Goal: Task Accomplishment & Management: Use online tool/utility

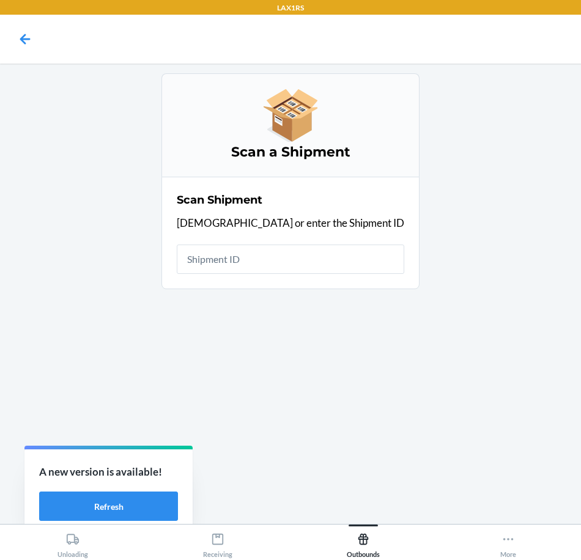
click at [490, 403] on div "Scan a Shipment Scan Shipment Scan or enter the Shipment ID" at bounding box center [291, 293] width 562 height 441
click at [283, 273] on input "text" at bounding box center [291, 259] width 228 height 29
click at [251, 252] on input "text" at bounding box center [291, 259] width 228 height 29
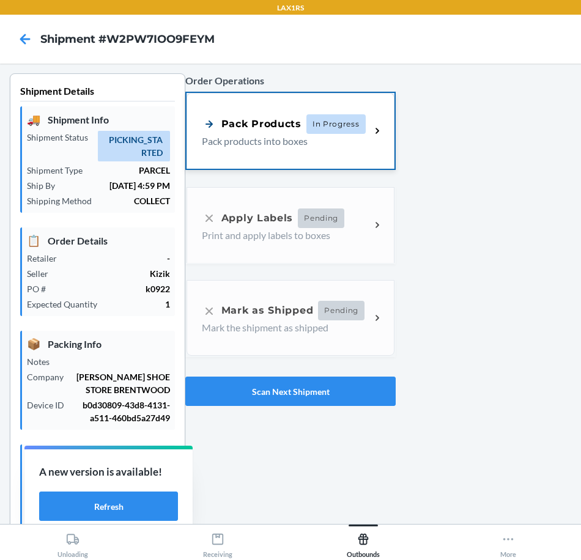
click at [285, 145] on p "Pack products into boxes" at bounding box center [281, 141] width 159 height 15
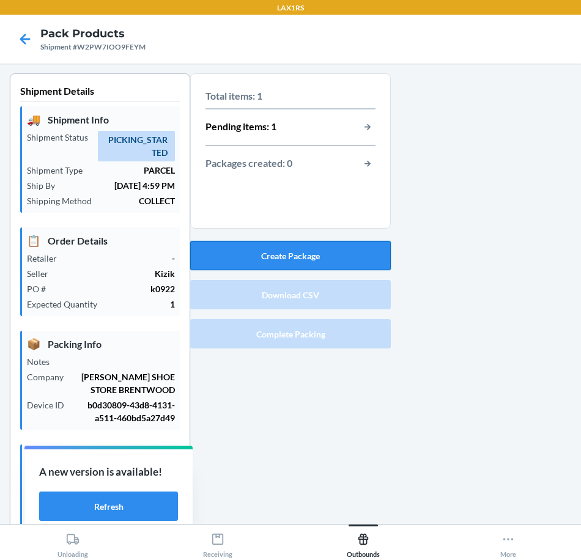
click at [365, 269] on button "Create Package" at bounding box center [290, 255] width 201 height 29
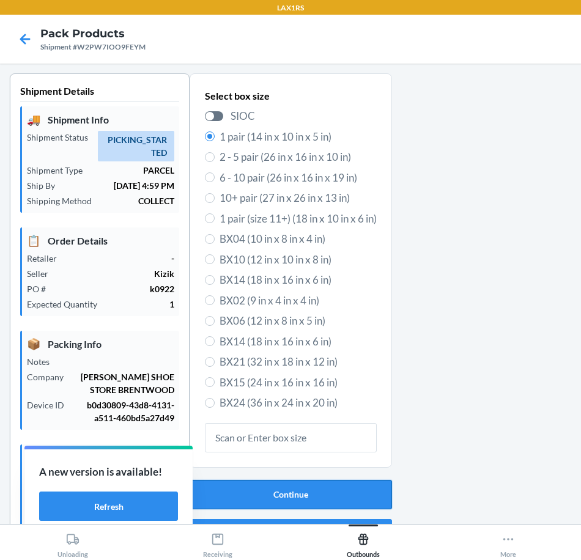
click at [273, 483] on button "Continue" at bounding box center [291, 494] width 202 height 29
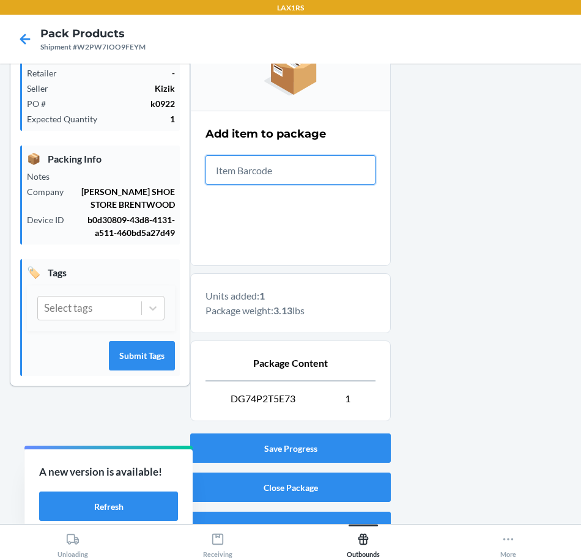
scroll to position [207, 0]
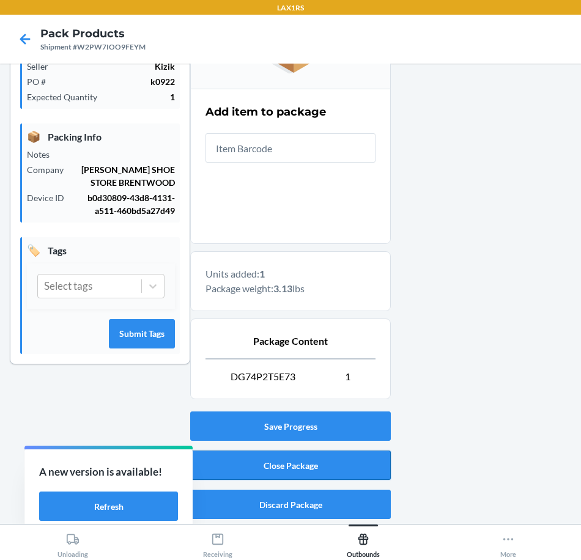
click at [341, 460] on button "Close Package" at bounding box center [290, 465] width 201 height 29
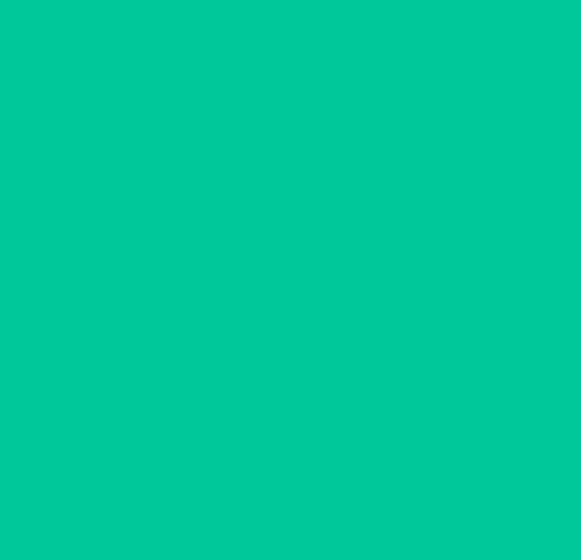
scroll to position [42, 0]
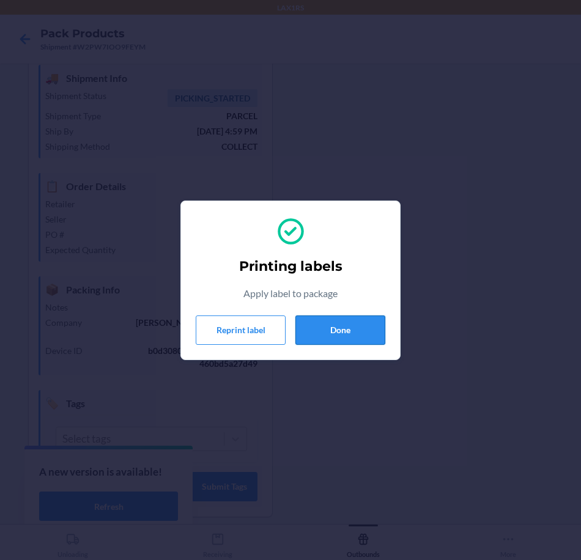
click at [348, 340] on button "Done" at bounding box center [340, 330] width 90 height 29
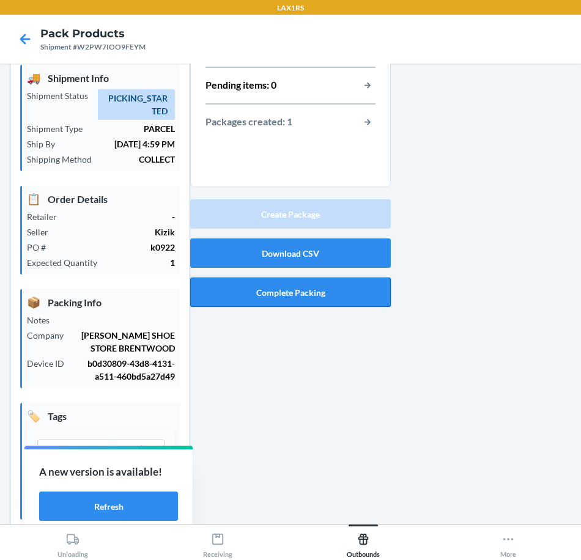
click at [360, 293] on button "Complete Packing" at bounding box center [290, 292] width 201 height 29
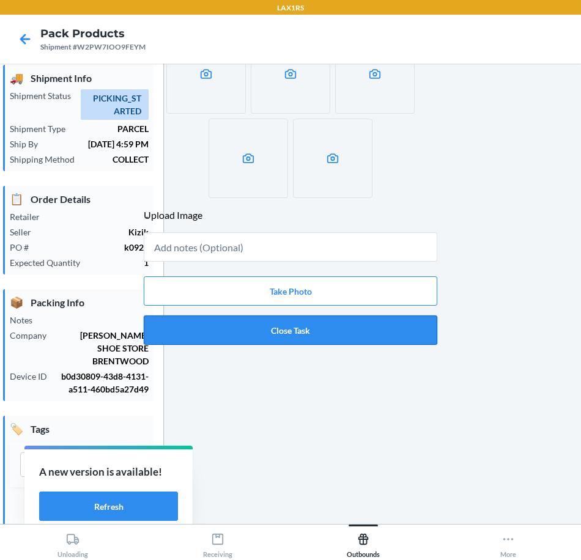
click at [401, 320] on button "Close Task" at bounding box center [291, 330] width 294 height 29
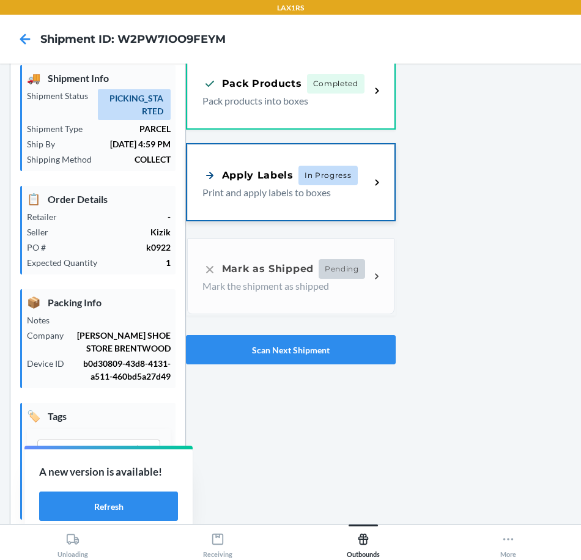
click at [239, 184] on div "Apply Labels In Progress" at bounding box center [279, 176] width 155 height 20
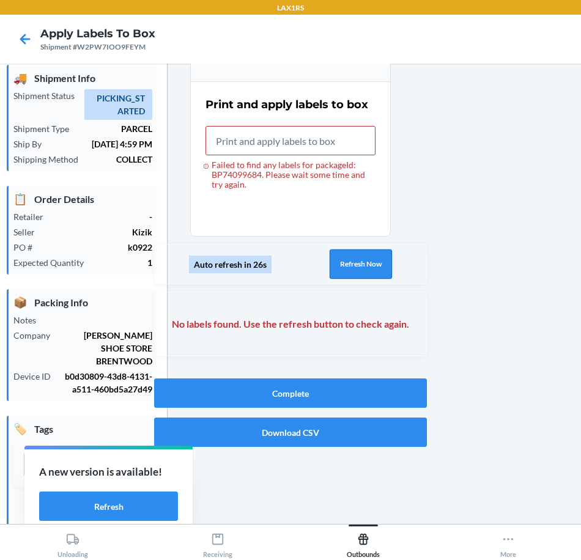
click at [362, 264] on button "Refresh Now" at bounding box center [361, 264] width 62 height 29
click at [370, 258] on button "Refresh Now" at bounding box center [361, 264] width 62 height 29
click at [371, 261] on button "Refresh Now" at bounding box center [361, 264] width 62 height 29
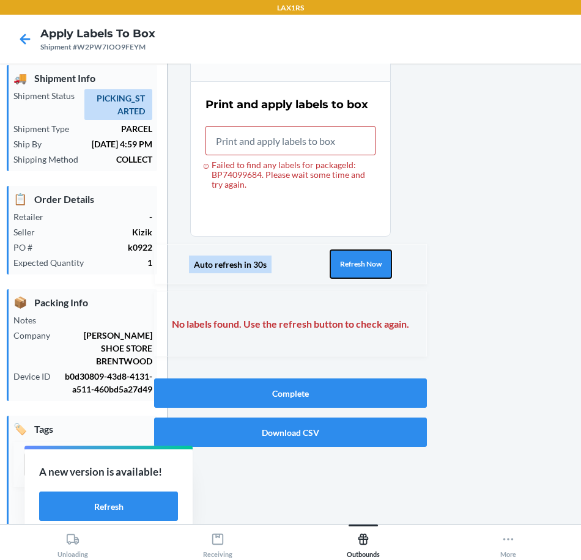
click at [371, 261] on button "Refresh Now" at bounding box center [361, 264] width 62 height 29
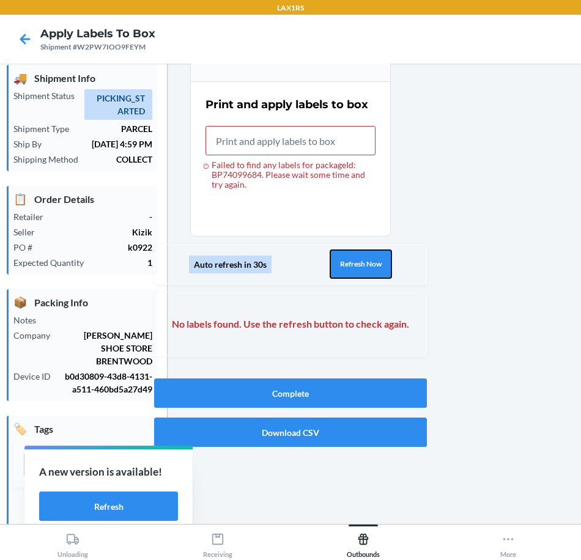
click at [371, 261] on button "Refresh Now" at bounding box center [361, 264] width 62 height 29
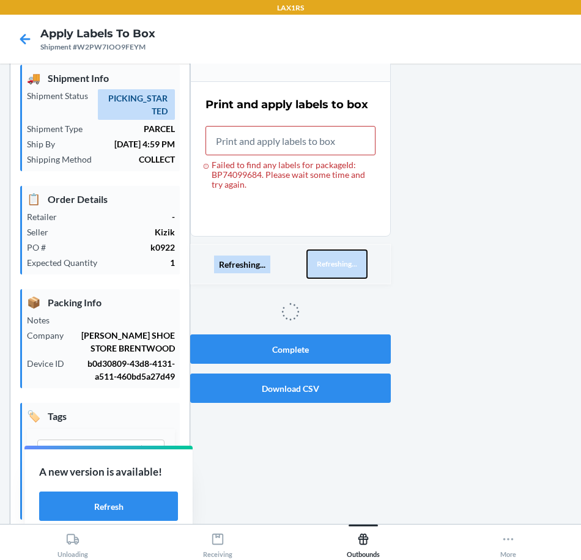
click at [368, 261] on button "Refreshing..." at bounding box center [336, 264] width 61 height 29
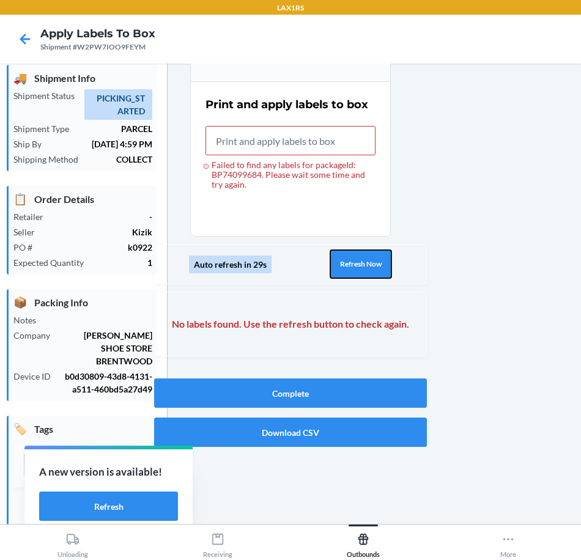
click at [371, 261] on button "Refresh Now" at bounding box center [361, 264] width 62 height 29
click at [371, 259] on button "Refresh Now" at bounding box center [361, 264] width 62 height 29
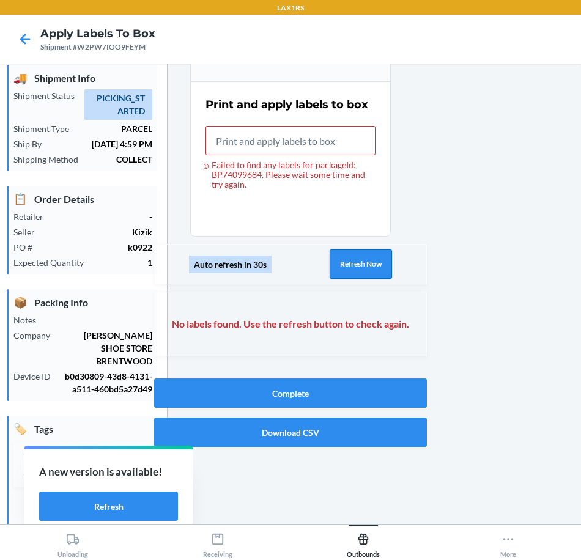
click at [376, 260] on button "Refresh Now" at bounding box center [361, 264] width 62 height 29
click at [376, 248] on div "Auto refresh in 30s Refresh Now" at bounding box center [290, 264] width 273 height 40
click at [360, 269] on button "Refresh Now" at bounding box center [361, 264] width 62 height 29
click at [377, 246] on div "Auto refresh in 28s Refresh Now" at bounding box center [290, 264] width 273 height 40
click at [379, 250] on button "Refresh Now" at bounding box center [361, 264] width 62 height 29
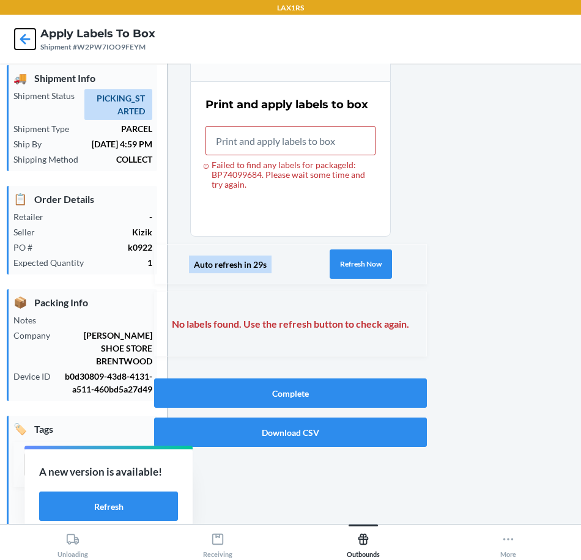
click at [23, 39] on icon at bounding box center [25, 39] width 10 height 10
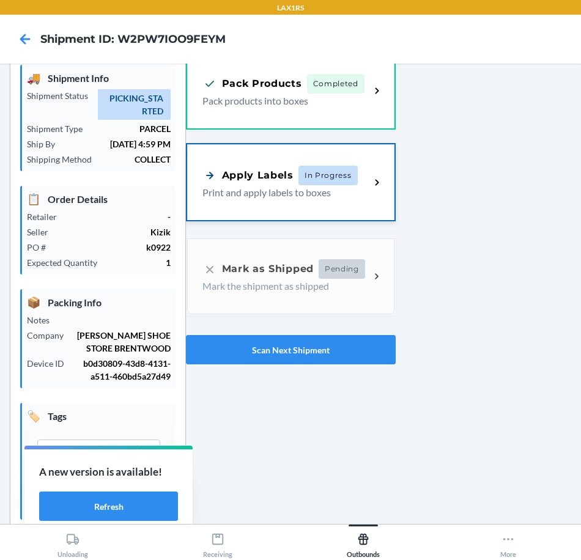
click at [325, 182] on span "In Progress" at bounding box center [328, 176] width 59 height 20
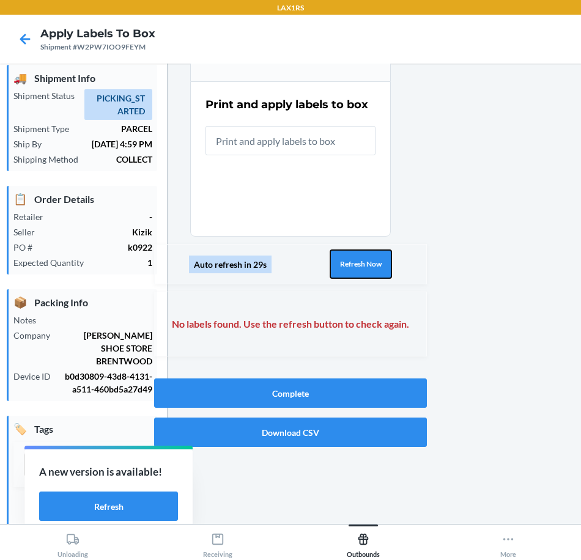
click at [385, 255] on button "Refresh Now" at bounding box center [361, 264] width 62 height 29
click at [378, 255] on button "Refresh Now" at bounding box center [361, 264] width 62 height 29
click at [375, 253] on button "Refresh Now" at bounding box center [361, 264] width 62 height 29
drag, startPoint x: 376, startPoint y: 251, endPoint x: 380, endPoint y: 246, distance: 7.0
click at [376, 251] on button "Refresh Now" at bounding box center [361, 264] width 62 height 29
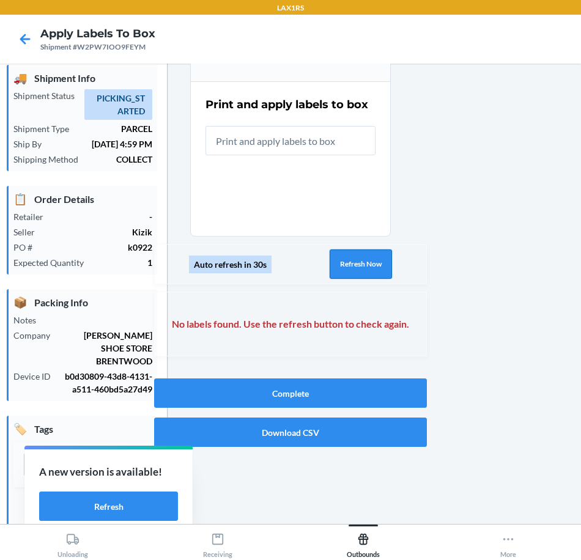
drag, startPoint x: 379, startPoint y: 260, endPoint x: 384, endPoint y: 255, distance: 6.5
click at [380, 260] on button "Refresh Now" at bounding box center [361, 264] width 62 height 29
click at [385, 253] on button "Refresh Now" at bounding box center [361, 264] width 62 height 29
click at [387, 250] on button "Refresh Now" at bounding box center [361, 264] width 62 height 29
click at [384, 253] on button "Refresh Now" at bounding box center [361, 264] width 62 height 29
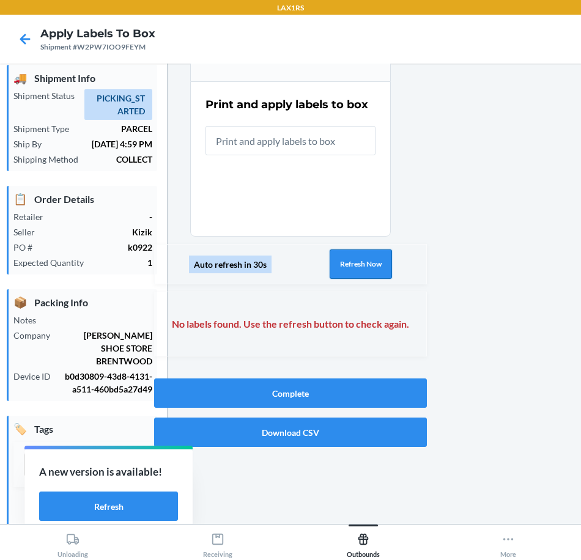
click at [384, 253] on button "Refresh Now" at bounding box center [361, 264] width 62 height 29
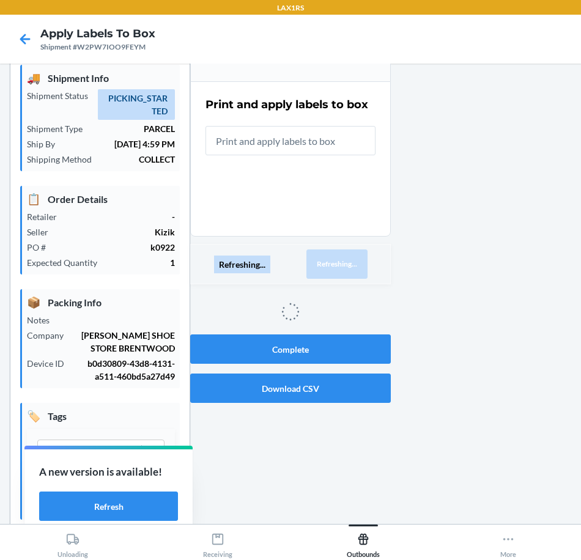
click at [384, 253] on div "Refreshing... Refreshing..." at bounding box center [290, 264] width 201 height 40
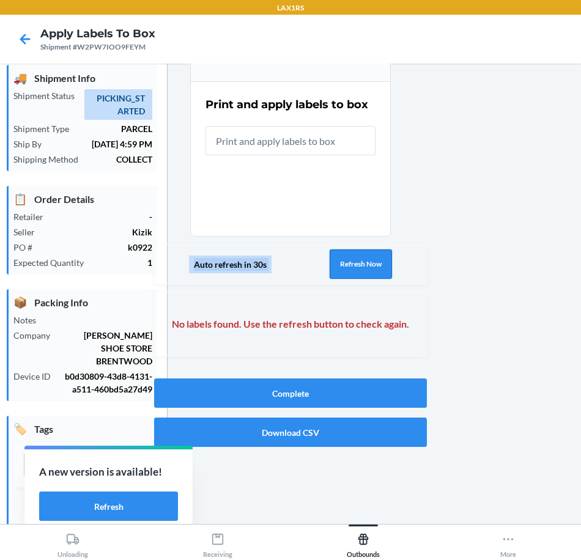
click at [384, 253] on button "Refresh Now" at bounding box center [361, 264] width 62 height 29
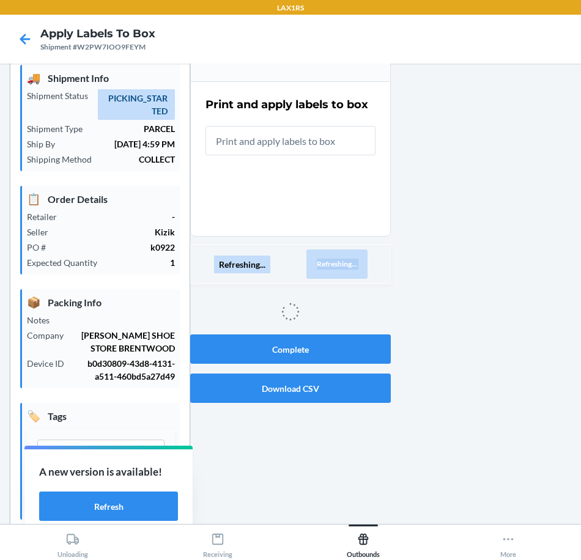
click at [384, 253] on div "Refreshing... Refreshing..." at bounding box center [290, 264] width 201 height 40
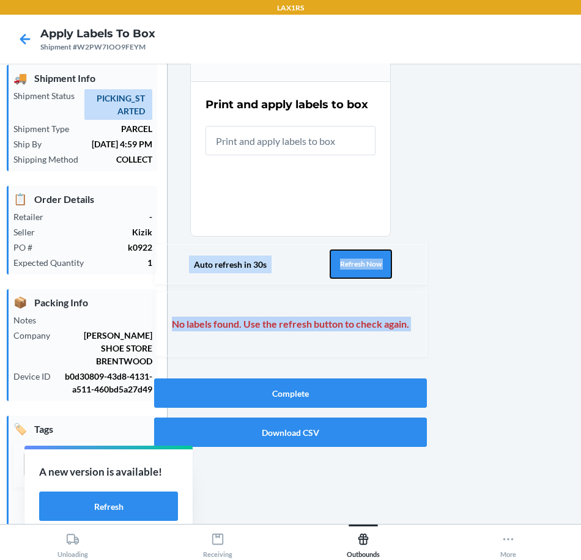
drag, startPoint x: 384, startPoint y: 253, endPoint x: 387, endPoint y: 262, distance: 9.7
click at [382, 263] on button "Refresh Now" at bounding box center [361, 264] width 62 height 29
click at [384, 259] on button "Refresh Now" at bounding box center [361, 264] width 62 height 29
click at [374, 253] on button "Refresh Now" at bounding box center [361, 264] width 62 height 29
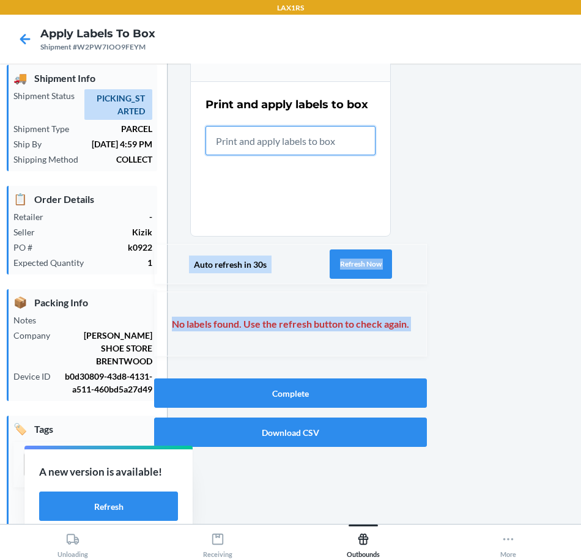
click at [338, 141] on input "text" at bounding box center [291, 140] width 170 height 29
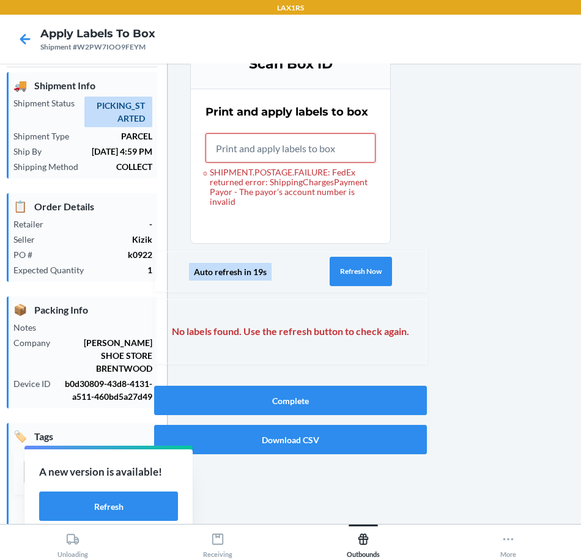
scroll to position [67, 0]
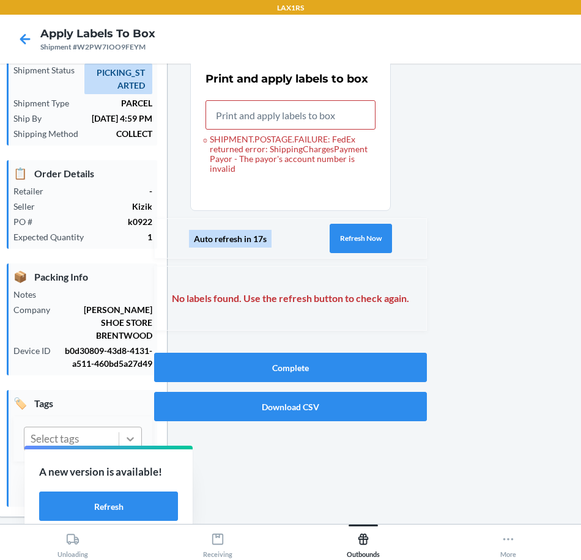
click at [124, 433] on icon at bounding box center [130, 439] width 12 height 12
click at [127, 433] on icon at bounding box center [130, 439] width 12 height 12
click at [24, 37] on icon at bounding box center [25, 39] width 10 height 10
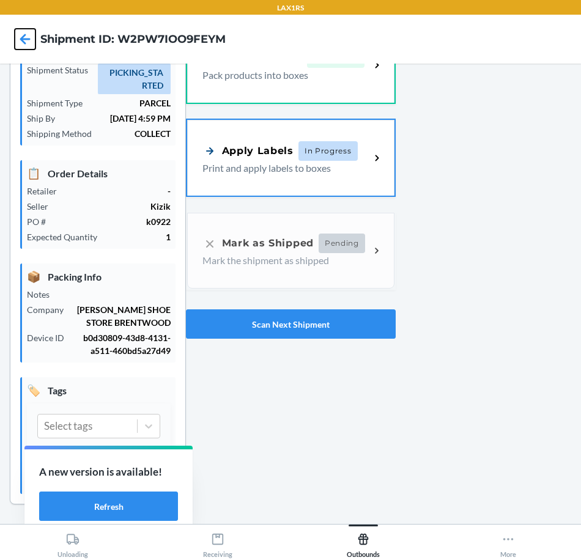
click at [24, 37] on icon at bounding box center [25, 39] width 21 height 21
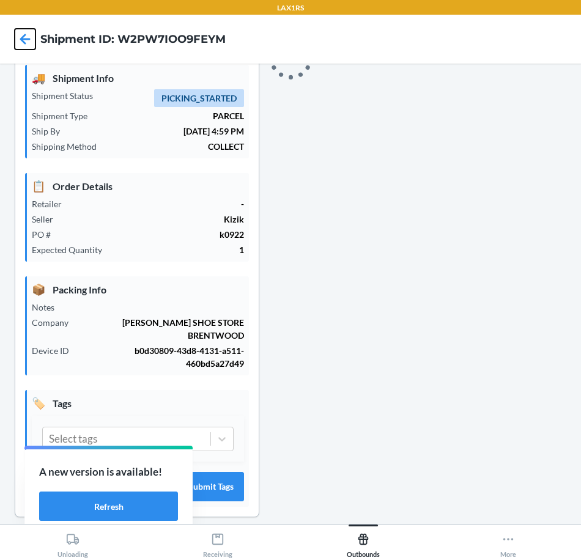
scroll to position [67, 0]
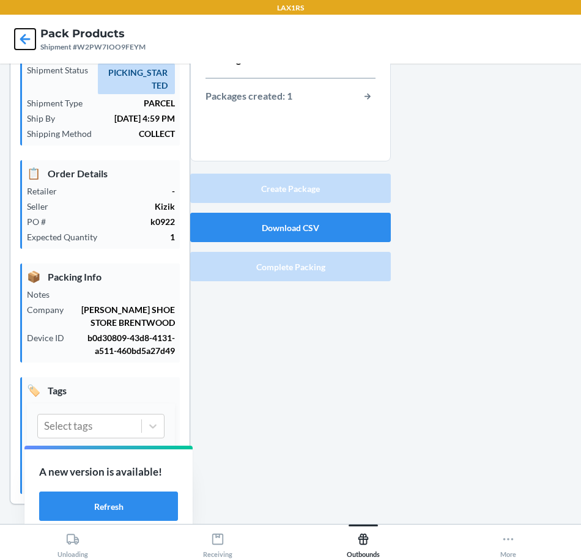
click at [24, 37] on icon at bounding box center [25, 39] width 21 height 21
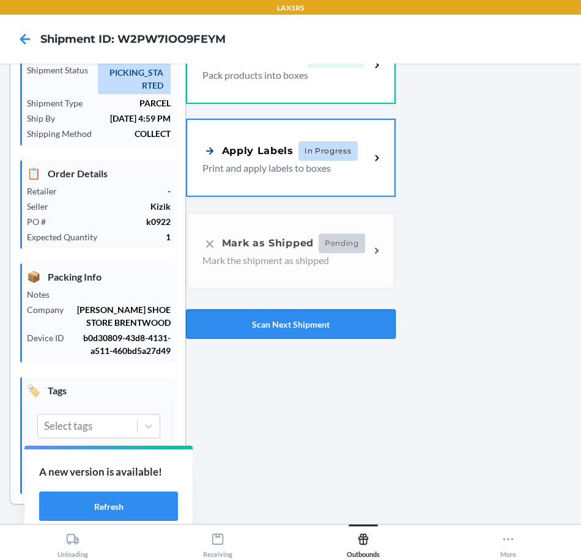
click at [240, 327] on button "Scan Next Shipment" at bounding box center [291, 324] width 210 height 29
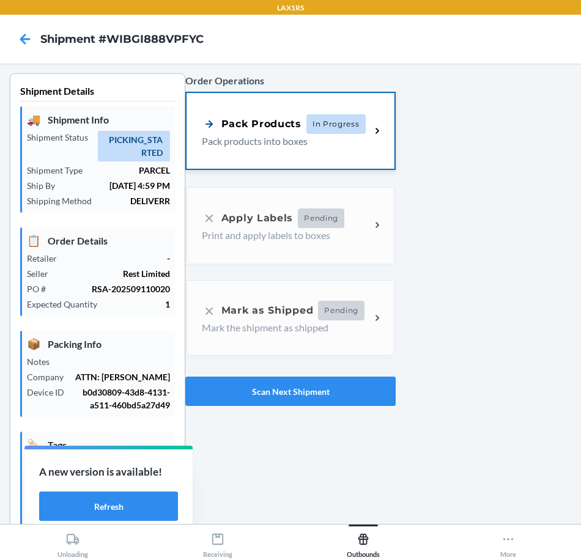
click at [297, 148] on p "Pack products into boxes" at bounding box center [281, 141] width 159 height 15
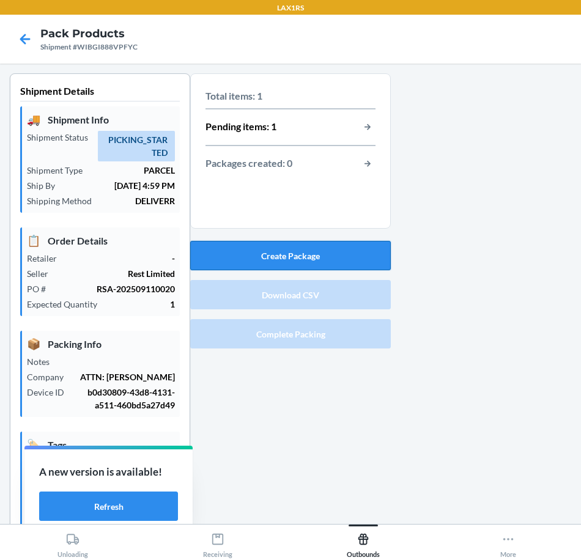
click at [333, 262] on button "Create Package" at bounding box center [290, 255] width 201 height 29
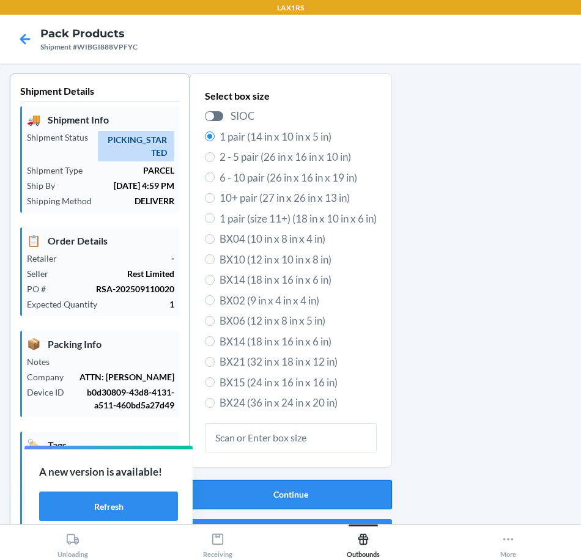
click at [272, 502] on button "Continue" at bounding box center [291, 494] width 202 height 29
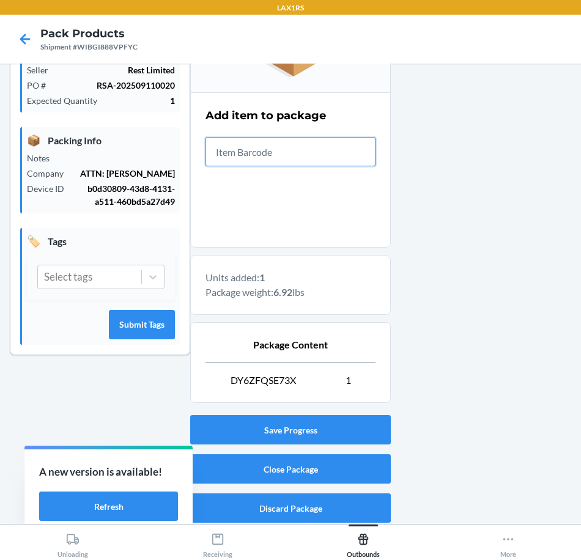
scroll to position [207, 0]
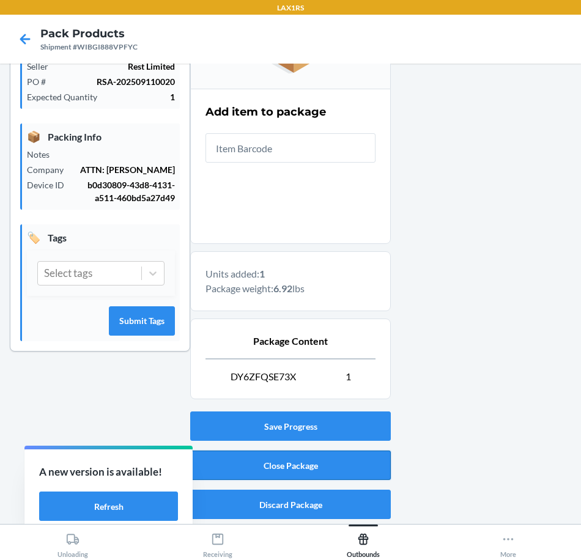
click at [353, 466] on button "Close Package" at bounding box center [290, 465] width 201 height 29
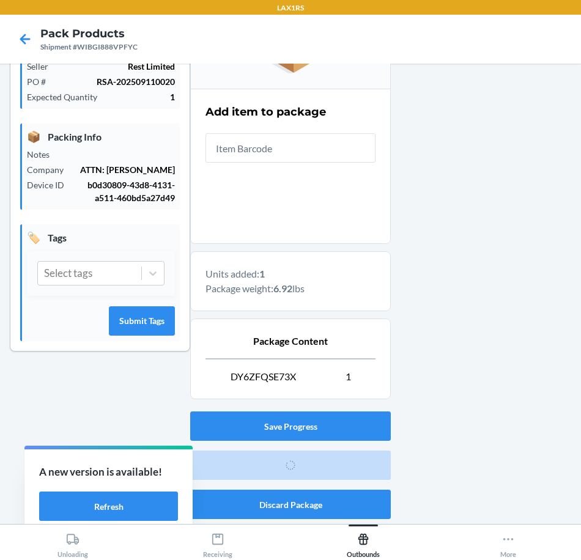
scroll to position [42, 0]
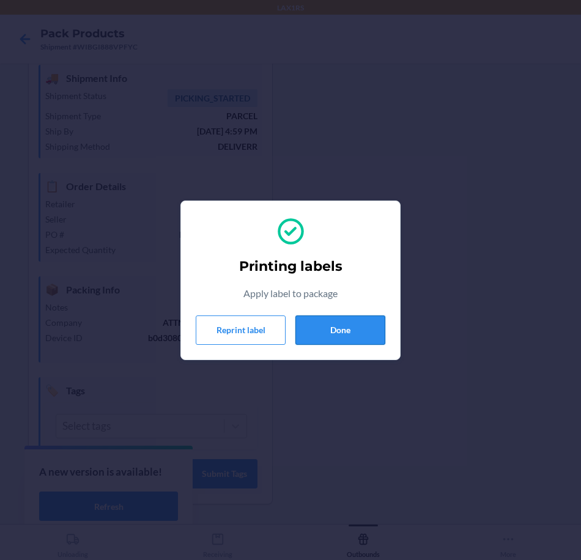
click at [366, 338] on button "Done" at bounding box center [340, 330] width 90 height 29
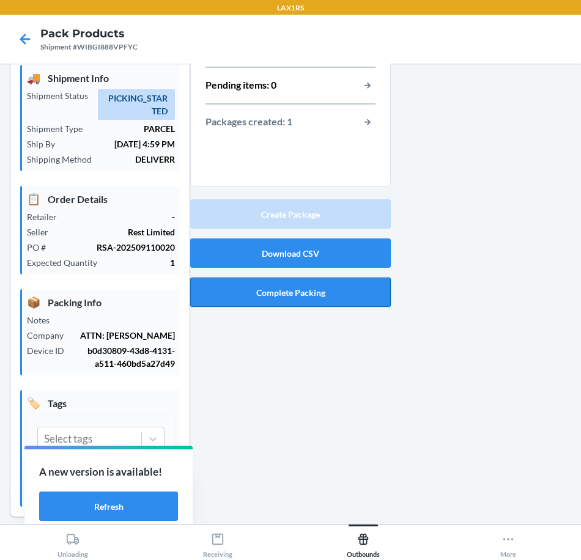
click at [366, 295] on button "Complete Packing" at bounding box center [290, 292] width 201 height 29
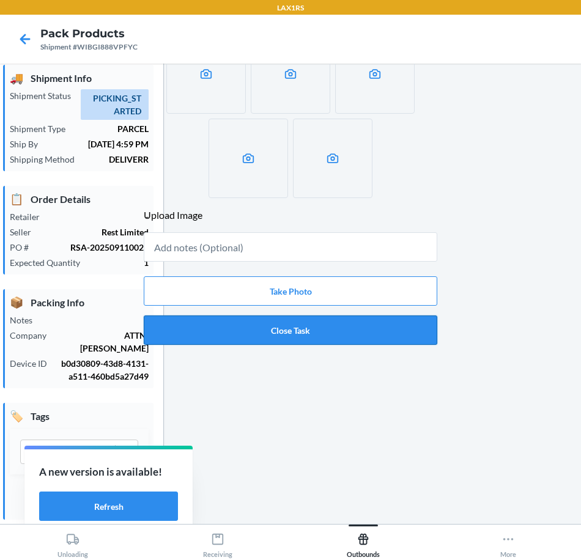
click at [362, 327] on button "Close Task" at bounding box center [291, 330] width 294 height 29
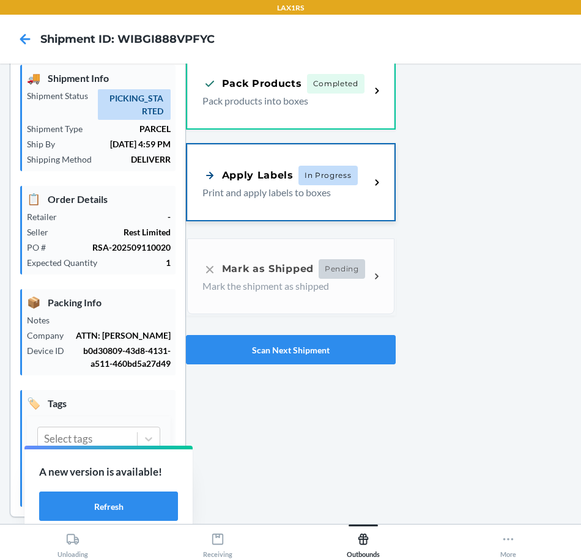
click at [334, 215] on div "Apply Labels In Progress Print and apply labels to boxes" at bounding box center [290, 182] width 207 height 76
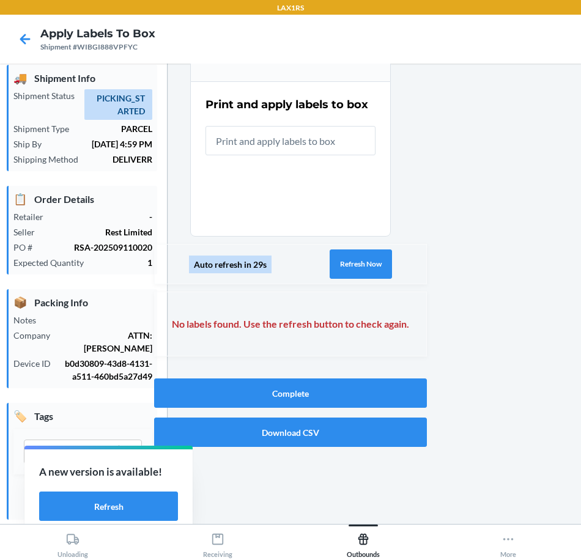
click at [338, 144] on input "text" at bounding box center [291, 140] width 170 height 29
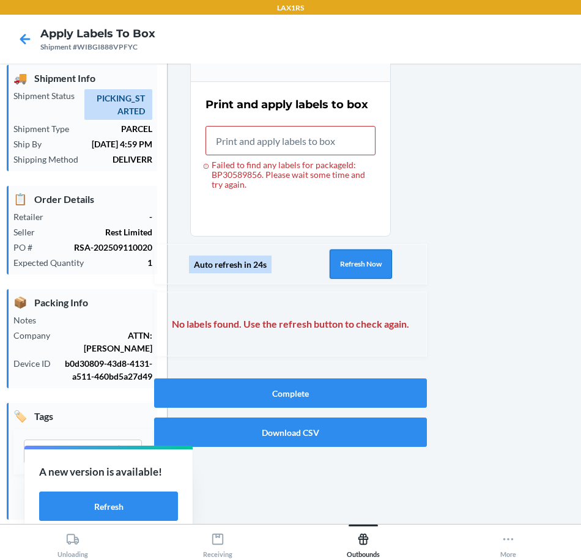
click at [351, 264] on button "Refresh Now" at bounding box center [361, 264] width 62 height 29
click at [352, 264] on button "Refresh Now" at bounding box center [361, 264] width 62 height 29
click at [352, 263] on button "Refresh Now" at bounding box center [361, 264] width 62 height 29
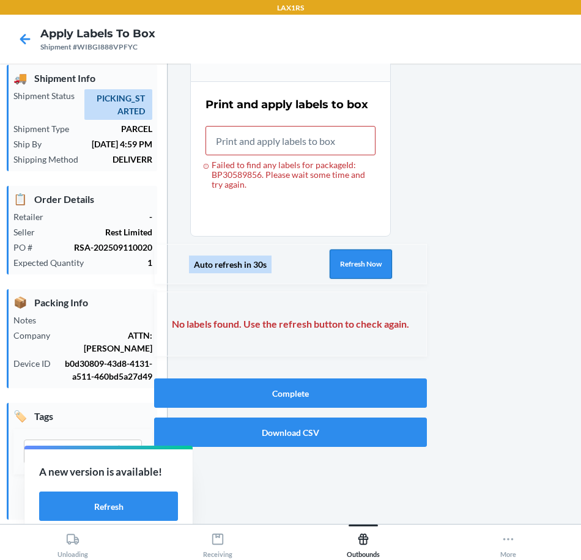
click at [352, 263] on button "Refresh Now" at bounding box center [361, 264] width 62 height 29
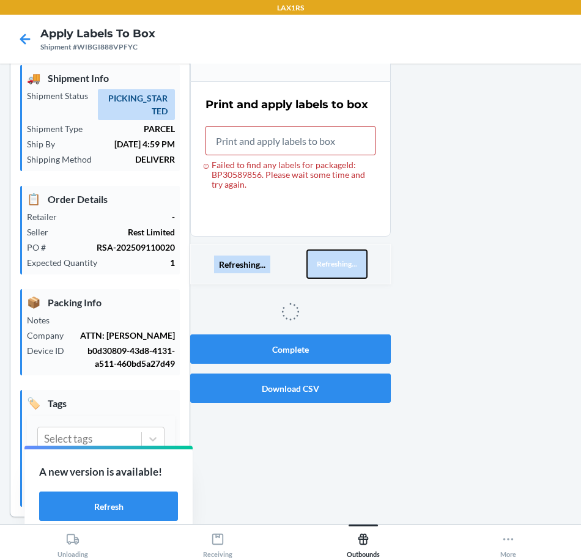
click at [352, 263] on button "Refreshing..." at bounding box center [336, 264] width 61 height 29
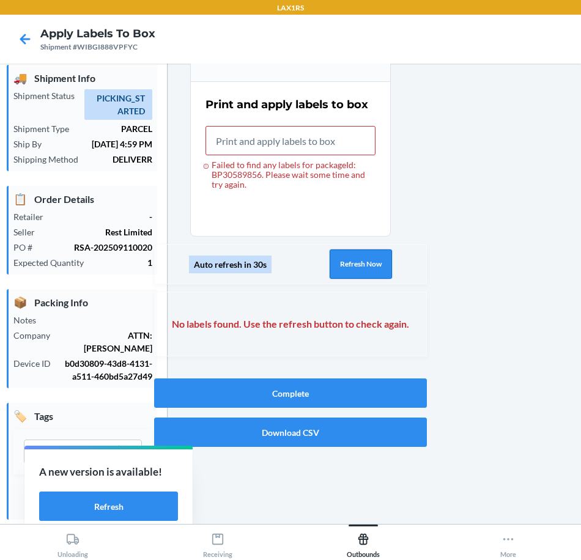
click at [352, 263] on button "Refresh Now" at bounding box center [361, 264] width 62 height 29
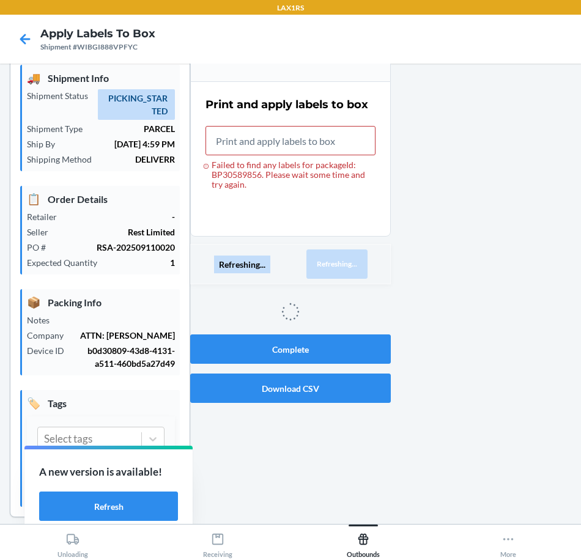
click at [352, 263] on button "Refreshing..." at bounding box center [336, 264] width 61 height 29
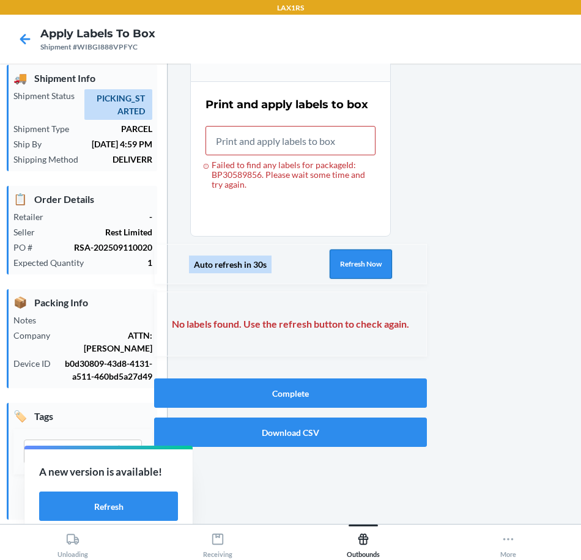
click at [352, 263] on button "Refresh Now" at bounding box center [361, 264] width 62 height 29
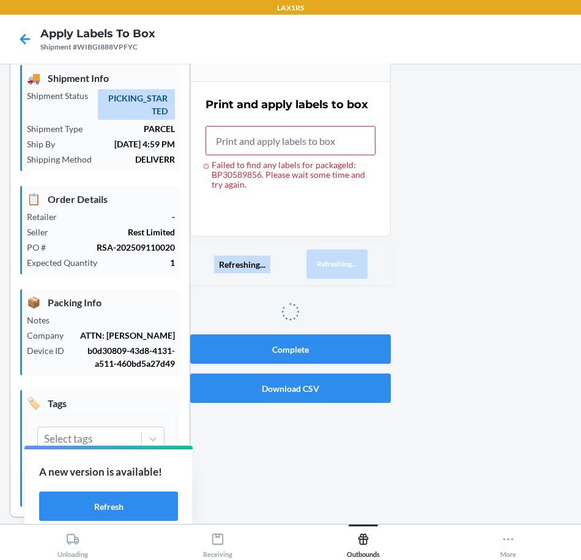
click at [352, 263] on button "Refreshing..." at bounding box center [336, 264] width 61 height 29
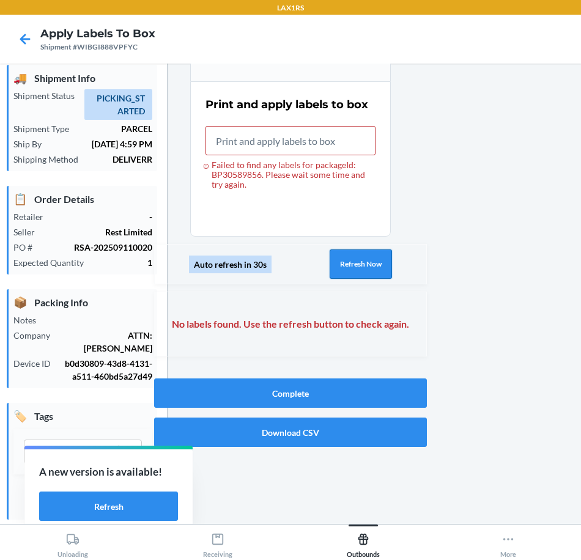
click at [352, 263] on button "Refresh Now" at bounding box center [361, 264] width 62 height 29
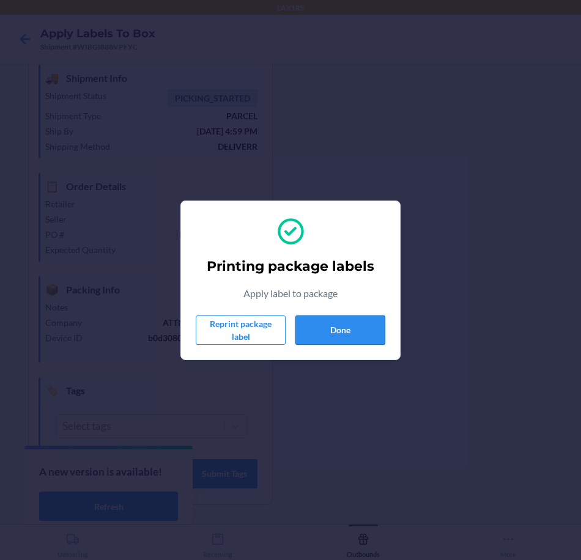
click at [370, 325] on button "Done" at bounding box center [340, 330] width 90 height 29
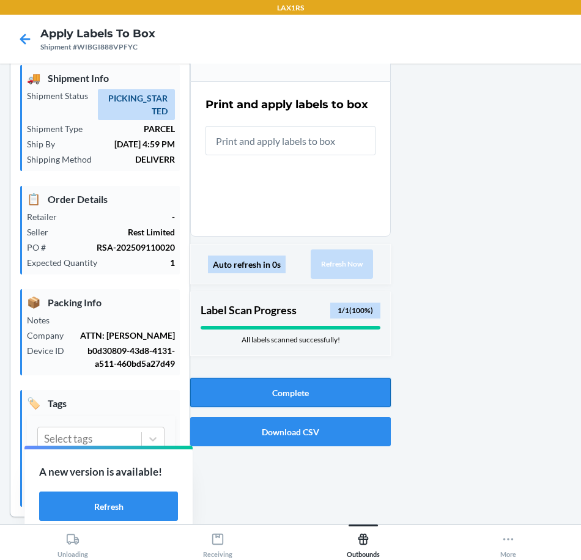
click at [361, 387] on button "Complete" at bounding box center [290, 392] width 201 height 29
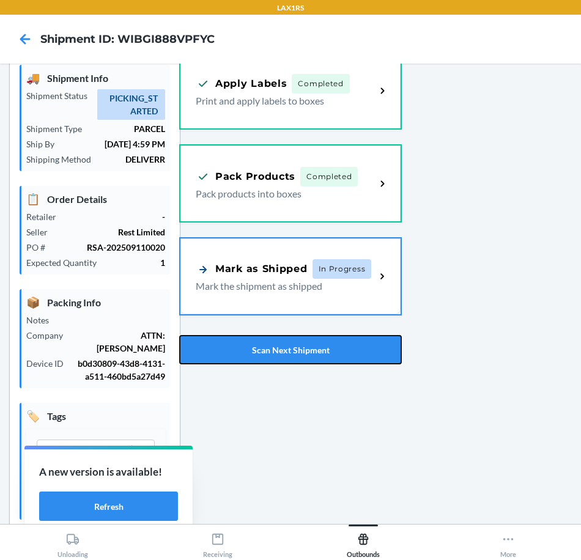
click at [328, 355] on button "Scan Next Shipment" at bounding box center [290, 349] width 223 height 29
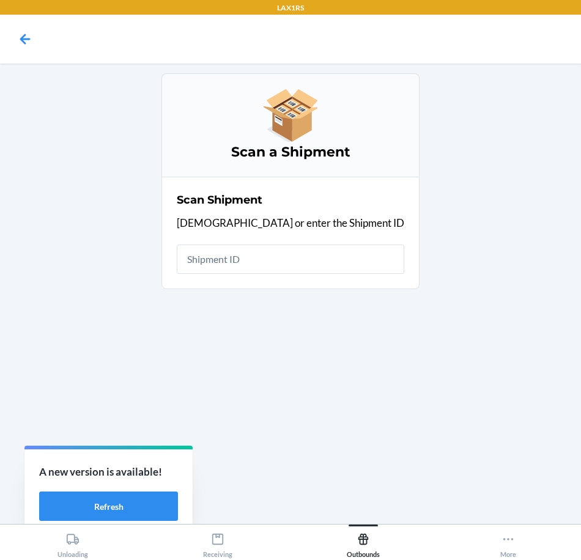
click at [278, 258] on input "text" at bounding box center [291, 259] width 228 height 29
click at [285, 258] on input "text" at bounding box center [291, 259] width 228 height 29
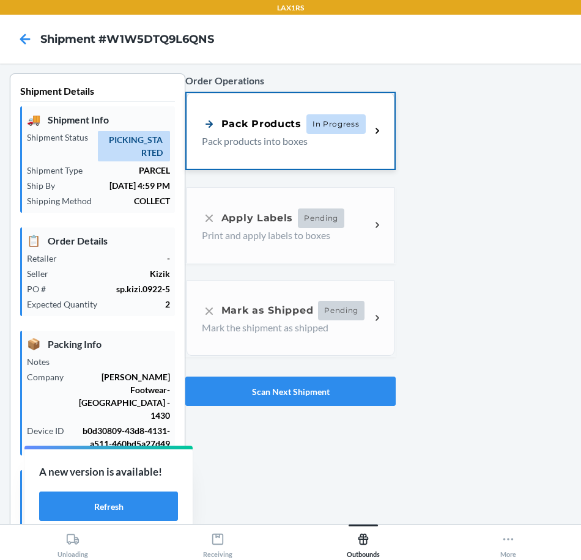
click at [299, 137] on p "Pack products into boxes" at bounding box center [281, 141] width 159 height 15
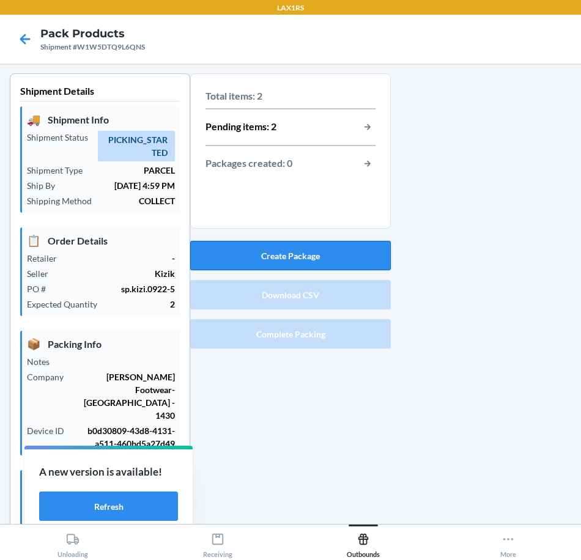
click at [341, 256] on button "Create Package" at bounding box center [290, 255] width 201 height 29
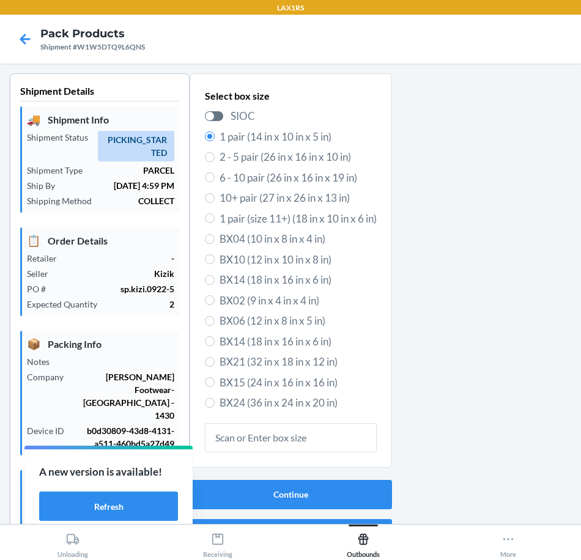
click at [210, 158] on label "2 - 5 pair (26 in x 16 in x 10 in)" at bounding box center [291, 157] width 172 height 16
click at [210, 158] on input "2 - 5 pair (26 in x 16 in x 10 in)" at bounding box center [210, 157] width 10 height 10
radio input "true"
radio input "false"
drag, startPoint x: 328, startPoint y: 484, endPoint x: 346, endPoint y: 468, distance: 23.8
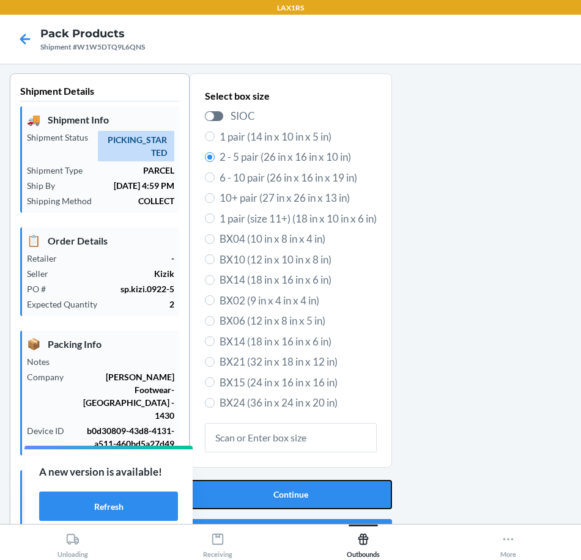
click at [328, 484] on button "Continue" at bounding box center [291, 494] width 202 height 29
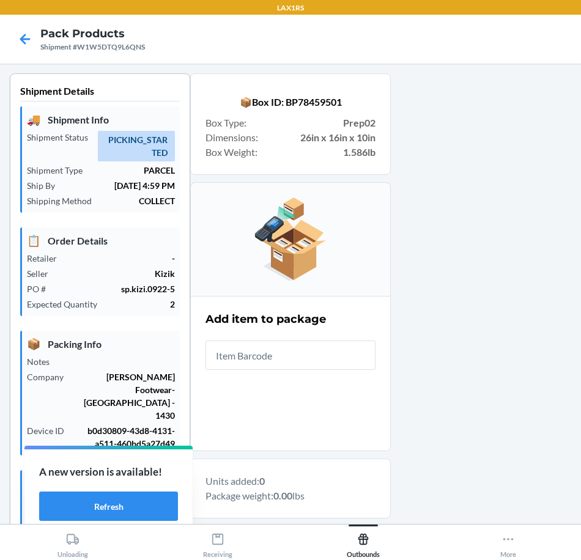
scroll to position [61, 0]
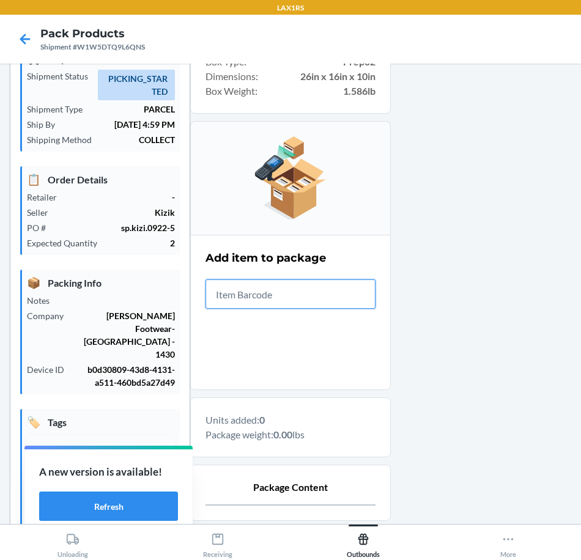
click at [325, 300] on input "text" at bounding box center [291, 294] width 170 height 29
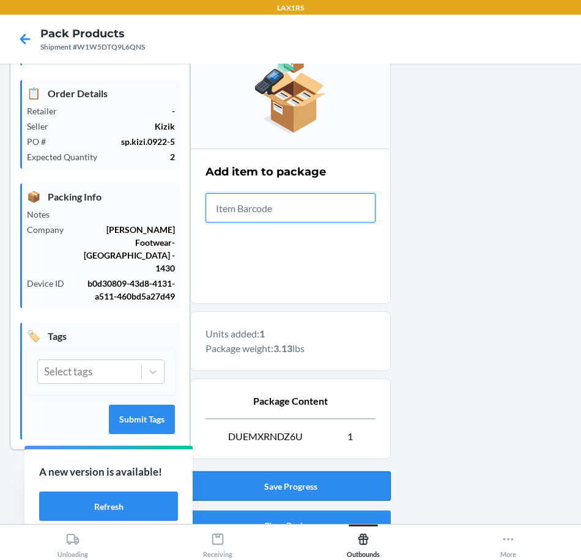
scroll to position [207, 0]
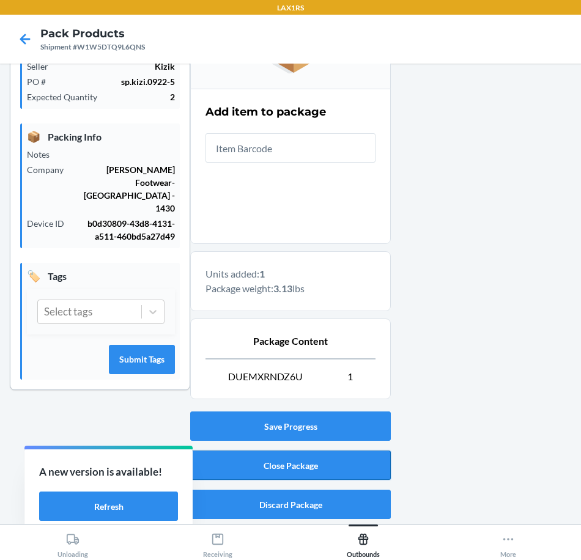
click at [370, 459] on button "Close Package" at bounding box center [290, 465] width 201 height 29
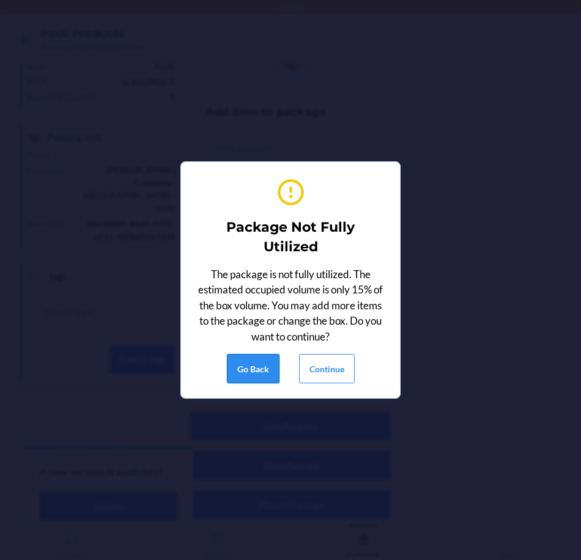
click at [265, 364] on button "Go Back" at bounding box center [253, 368] width 53 height 29
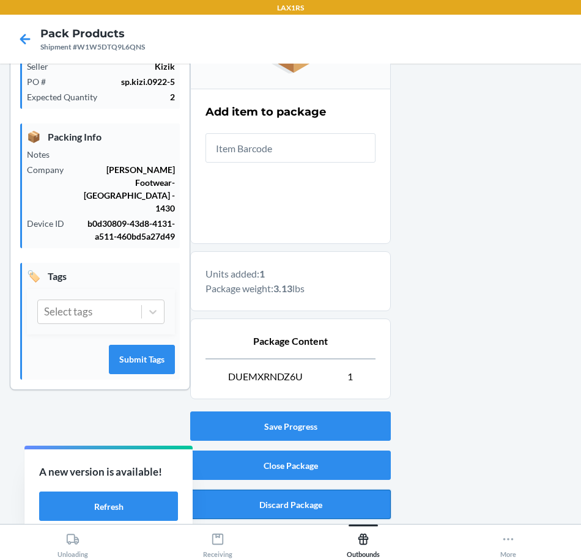
click at [304, 502] on button "Discard Package" at bounding box center [290, 504] width 201 height 29
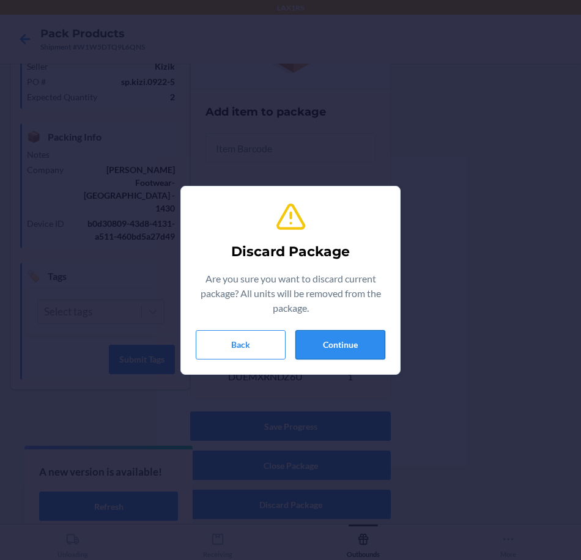
click at [368, 340] on button "Continue" at bounding box center [340, 344] width 90 height 29
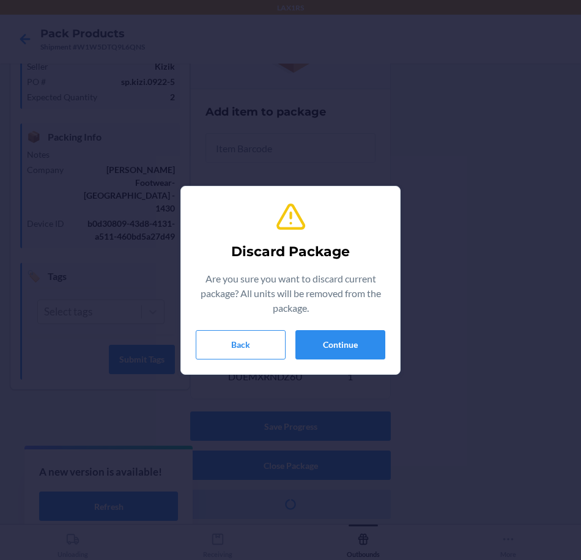
scroll to position [67, 0]
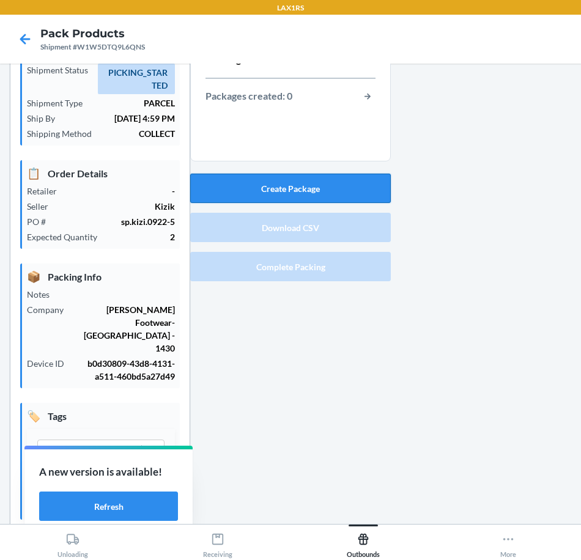
click at [365, 187] on button "Create Package" at bounding box center [290, 188] width 201 height 29
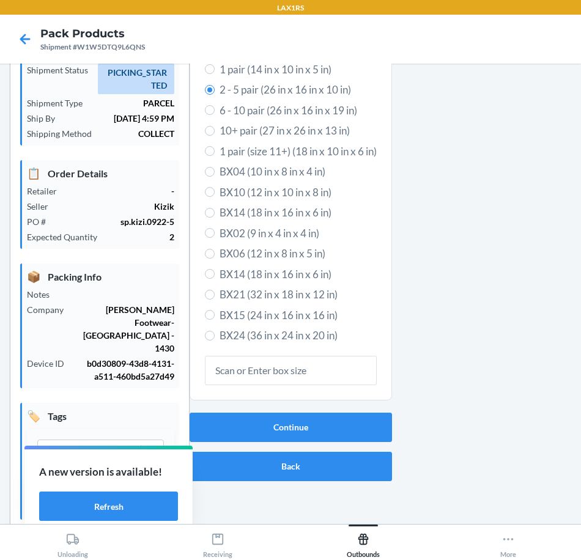
click at [209, 67] on label "1 pair (14 in x 10 in x 5 in)" at bounding box center [291, 70] width 172 height 16
click at [209, 67] on input "1 pair (14 in x 10 in x 5 in)" at bounding box center [210, 69] width 10 height 10
radio input "true"
radio input "false"
click at [337, 436] on button "Continue" at bounding box center [291, 427] width 202 height 29
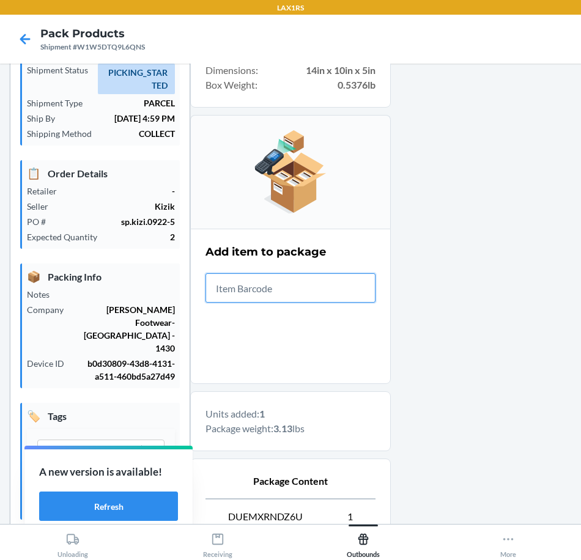
scroll to position [207, 0]
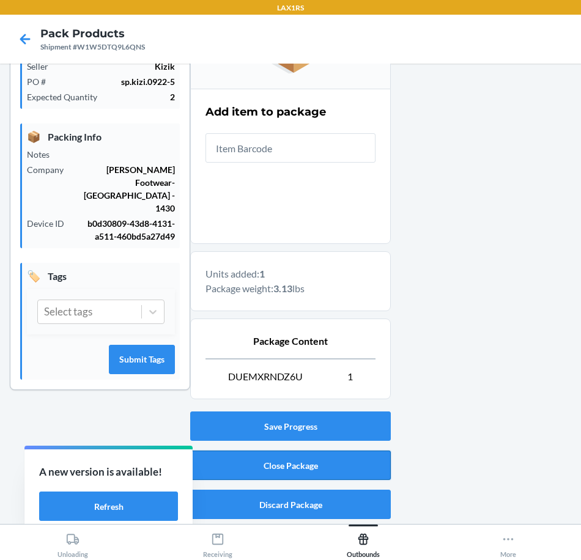
click at [363, 456] on button "Close Package" at bounding box center [290, 465] width 201 height 29
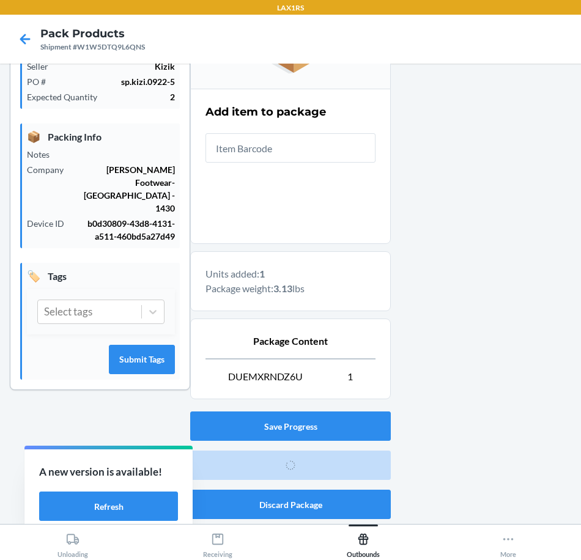
scroll to position [42, 0]
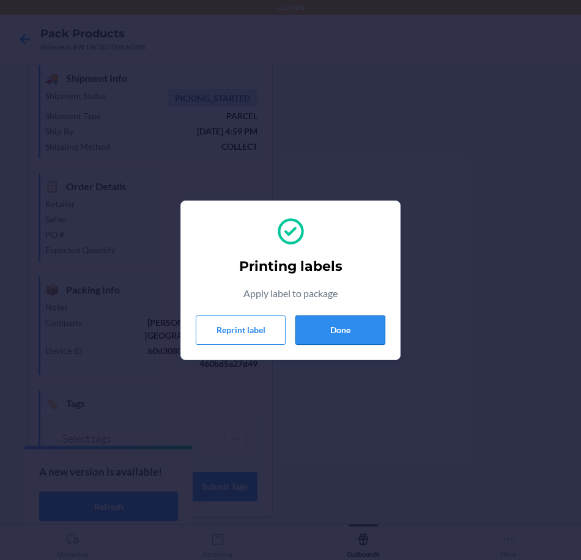
drag, startPoint x: 336, startPoint y: 335, endPoint x: 365, endPoint y: 323, distance: 31.8
click at [336, 335] on button "Done" at bounding box center [340, 330] width 90 height 29
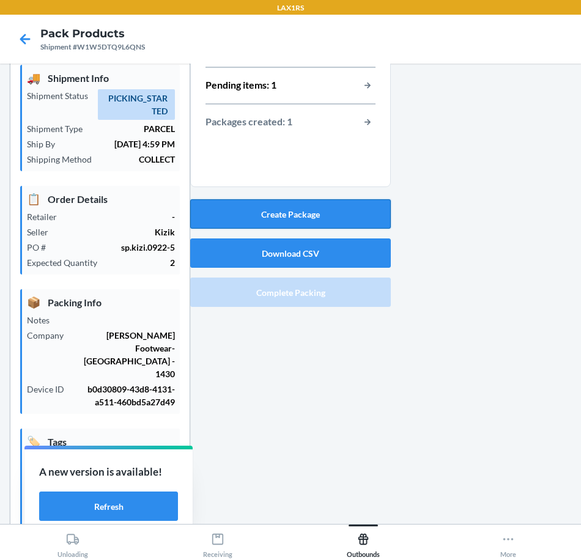
click at [357, 213] on button "Create Package" at bounding box center [290, 213] width 201 height 29
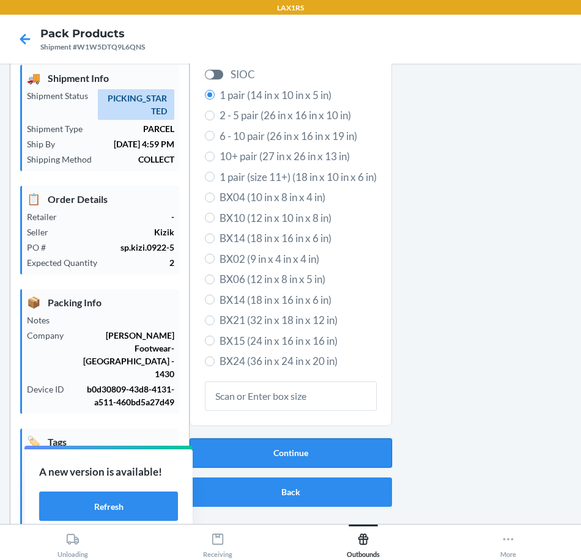
click at [306, 453] on button "Continue" at bounding box center [291, 453] width 202 height 29
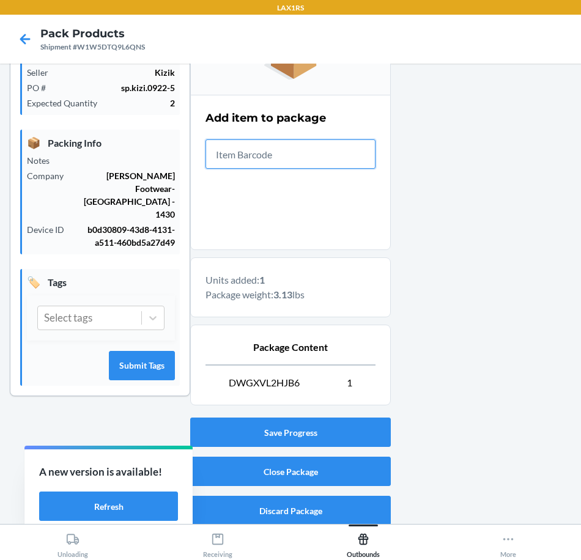
scroll to position [207, 0]
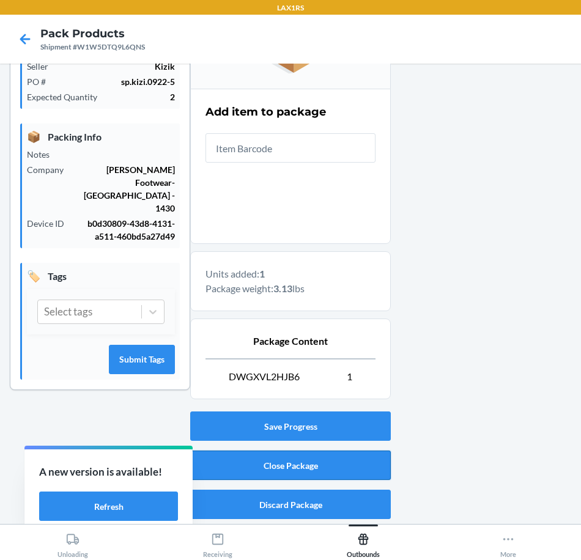
click at [319, 462] on button "Close Package" at bounding box center [290, 465] width 201 height 29
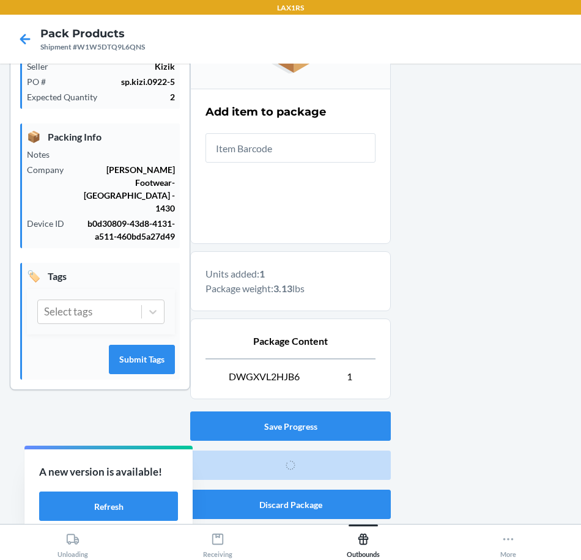
scroll to position [42, 0]
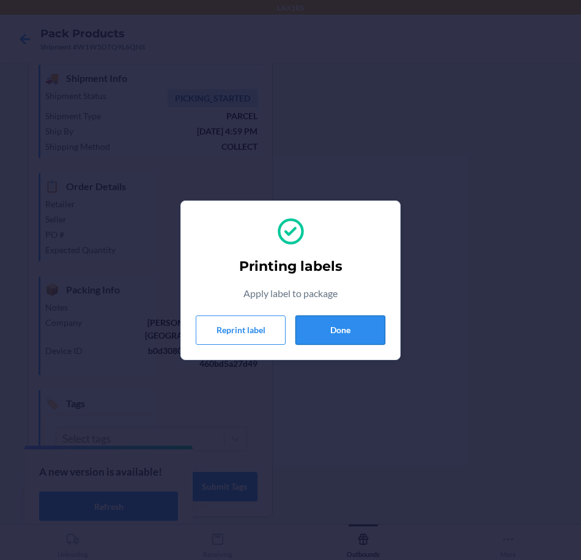
click at [373, 322] on button "Done" at bounding box center [340, 330] width 90 height 29
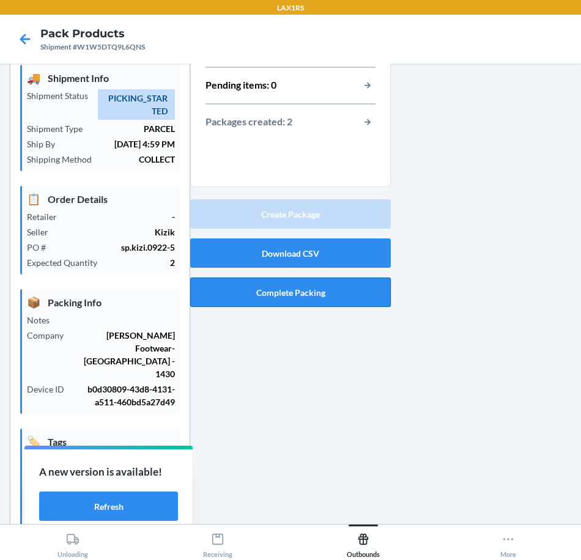
click at [339, 294] on button "Complete Packing" at bounding box center [290, 292] width 201 height 29
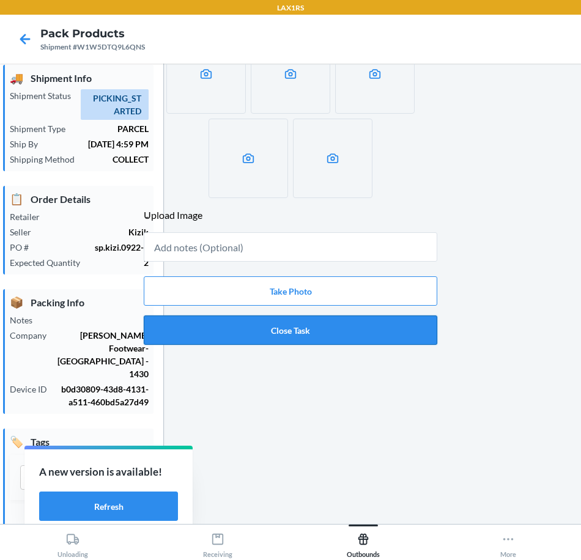
click at [363, 333] on button "Close Task" at bounding box center [291, 330] width 294 height 29
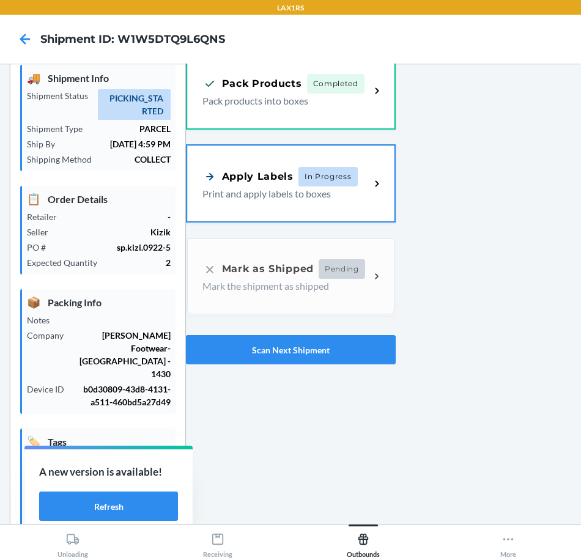
click at [238, 199] on p "Print and apply labels to boxes" at bounding box center [281, 194] width 158 height 15
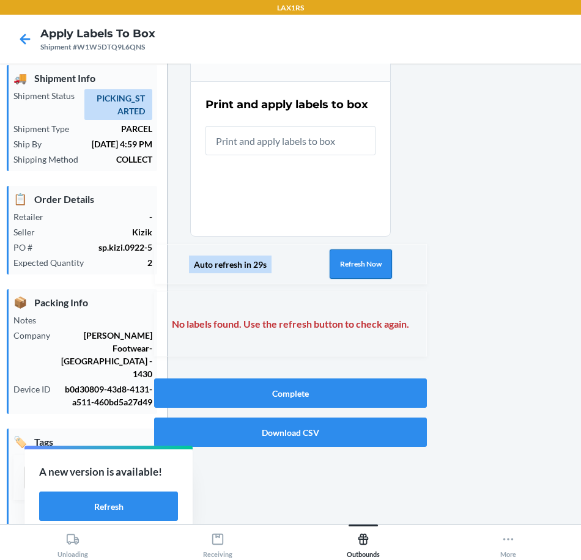
click at [384, 272] on button "Refresh Now" at bounding box center [361, 264] width 62 height 29
click at [360, 267] on button "Refresh Now" at bounding box center [361, 264] width 62 height 29
click at [363, 265] on button "Refresh Now" at bounding box center [361, 264] width 62 height 29
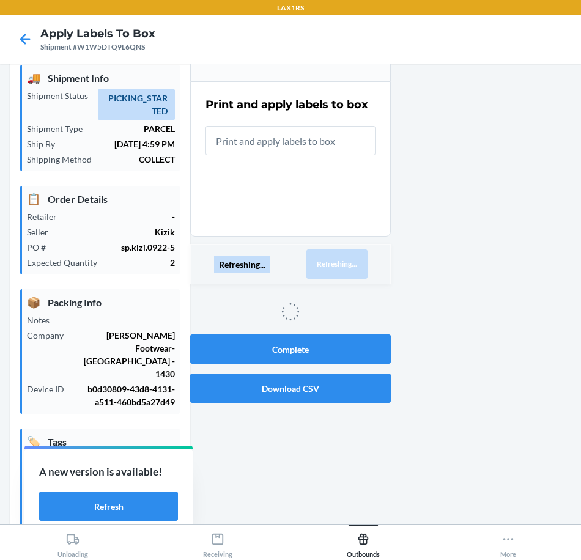
click at [362, 262] on button "Refreshing..." at bounding box center [336, 264] width 61 height 29
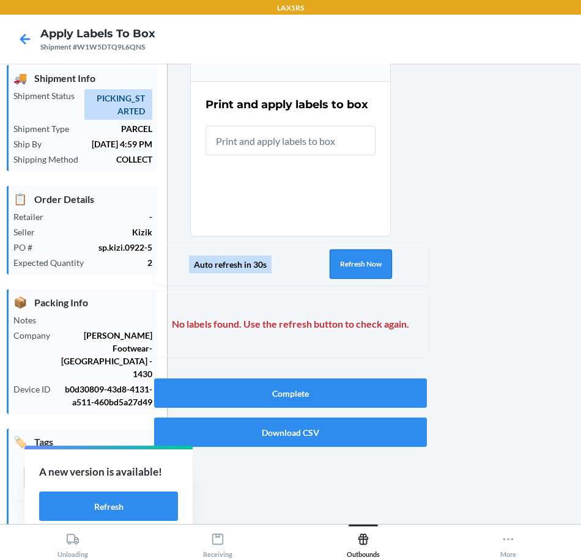
click at [351, 267] on button "Refresh Now" at bounding box center [361, 264] width 62 height 29
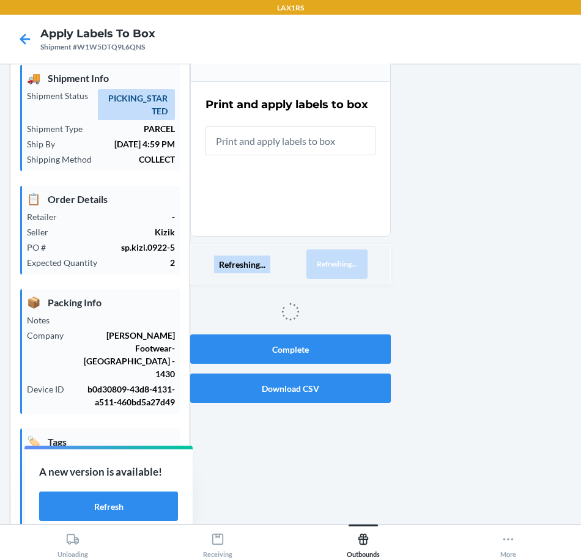
click at [349, 264] on button "Refreshing..." at bounding box center [336, 264] width 61 height 29
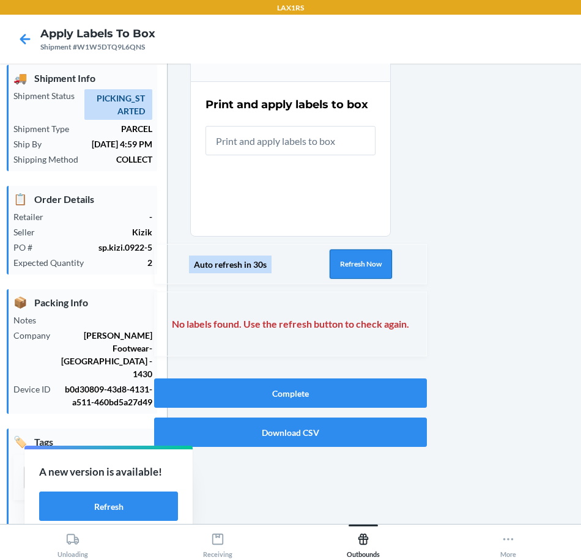
click at [345, 259] on button "Refresh Now" at bounding box center [361, 264] width 62 height 29
click at [340, 262] on button "Refresh Now" at bounding box center [361, 264] width 62 height 29
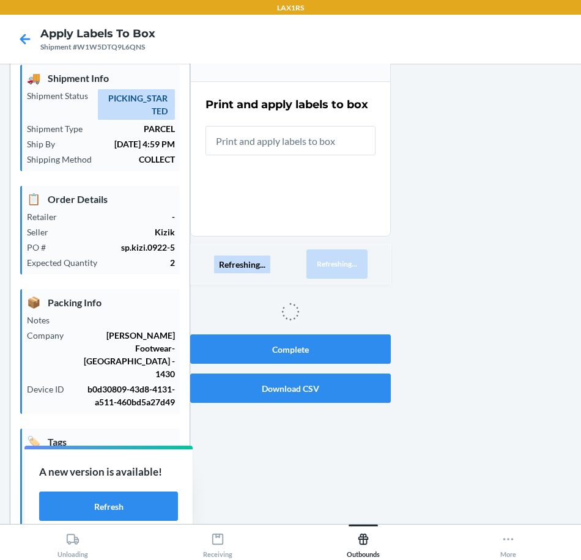
click at [340, 262] on button "Refreshing..." at bounding box center [336, 264] width 61 height 29
click at [340, 263] on button "Refreshing..." at bounding box center [336, 264] width 61 height 29
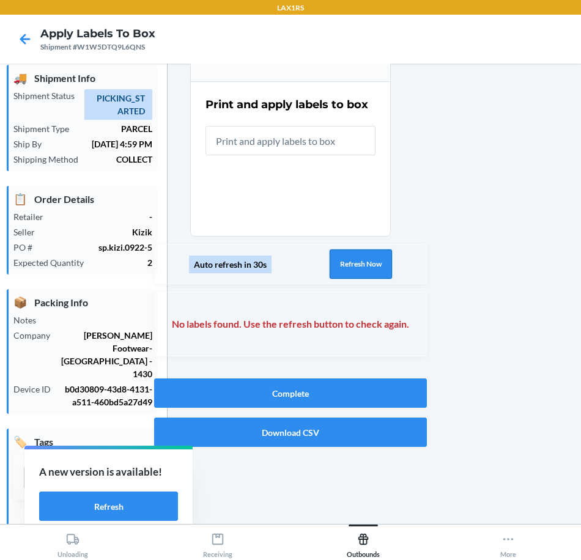
click at [340, 263] on button "Refresh Now" at bounding box center [361, 264] width 62 height 29
click at [339, 263] on button "Refresh Now" at bounding box center [361, 264] width 62 height 29
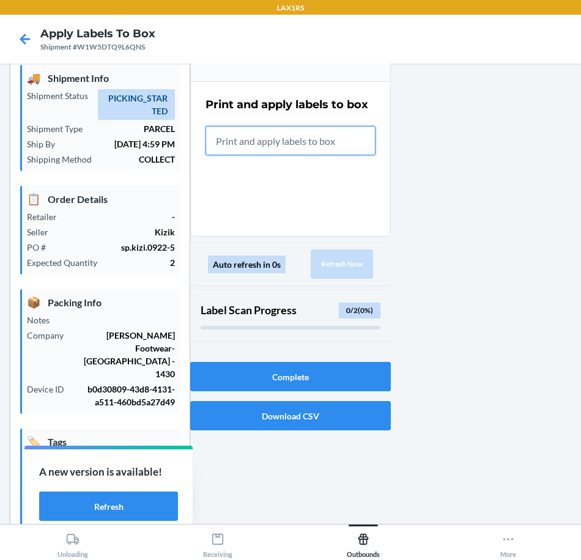
click at [304, 144] on input "text" at bounding box center [291, 140] width 170 height 29
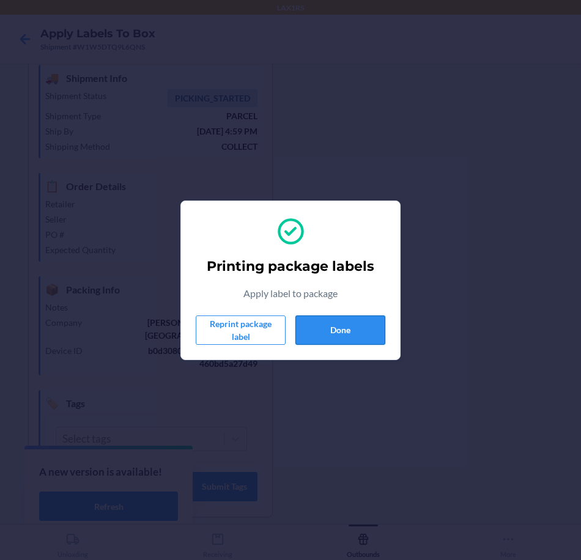
click at [350, 333] on button "Done" at bounding box center [340, 330] width 90 height 29
click at [362, 329] on button "Done" at bounding box center [340, 330] width 90 height 29
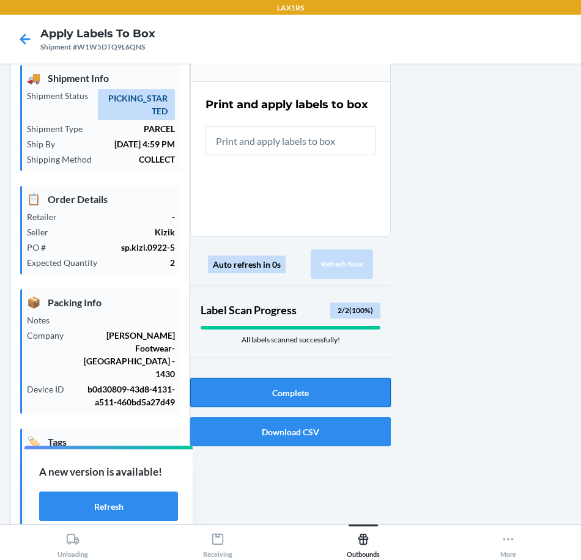
click at [343, 386] on button "Complete" at bounding box center [290, 392] width 201 height 29
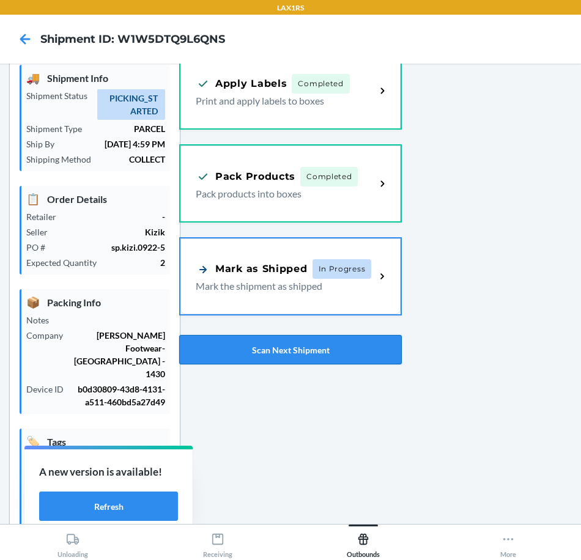
click at [257, 355] on button "Scan Next Shipment" at bounding box center [290, 349] width 223 height 29
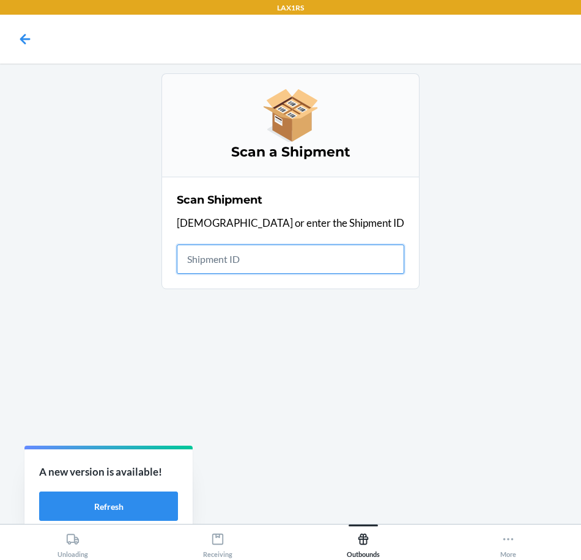
click at [267, 252] on input "text" at bounding box center [291, 259] width 228 height 29
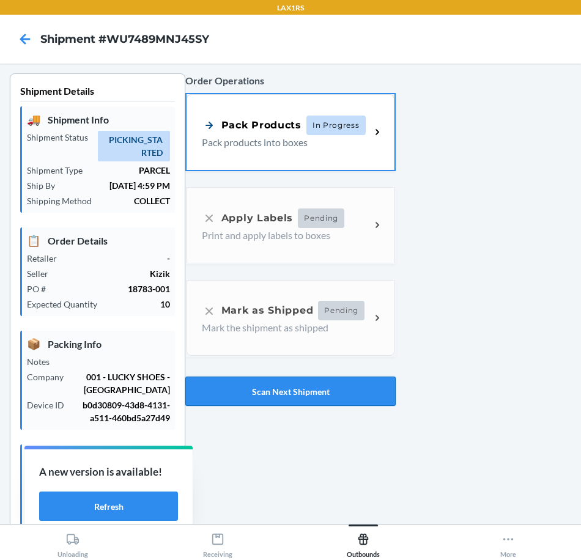
click at [333, 390] on button "Scan Next Shipment" at bounding box center [290, 391] width 210 height 29
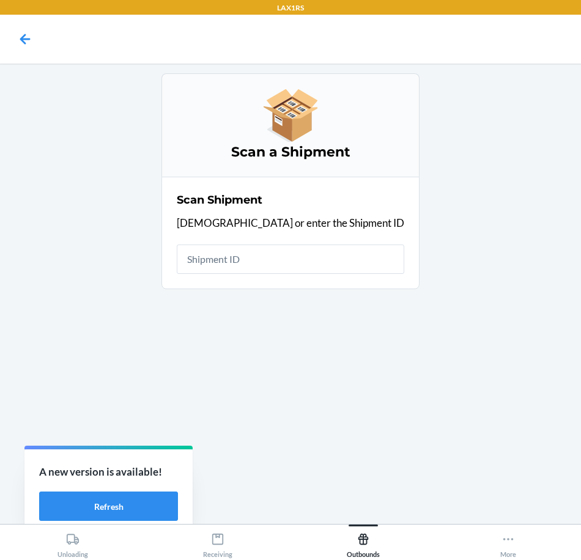
click at [325, 269] on input "text" at bounding box center [291, 259] width 228 height 29
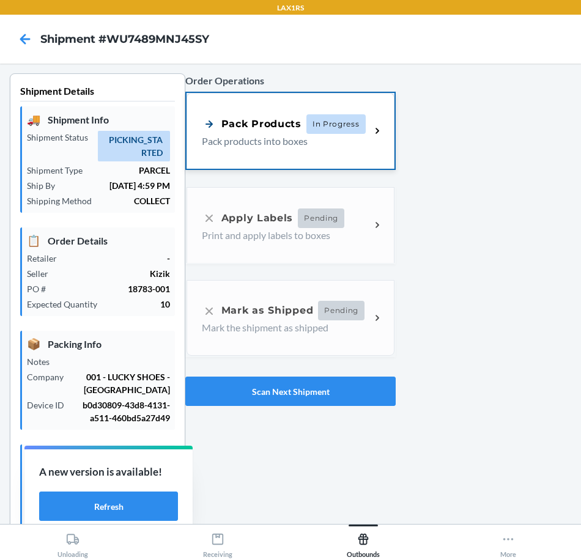
click at [295, 149] on div "Pack Products In Progress Pack products into boxes" at bounding box center [291, 131] width 208 height 76
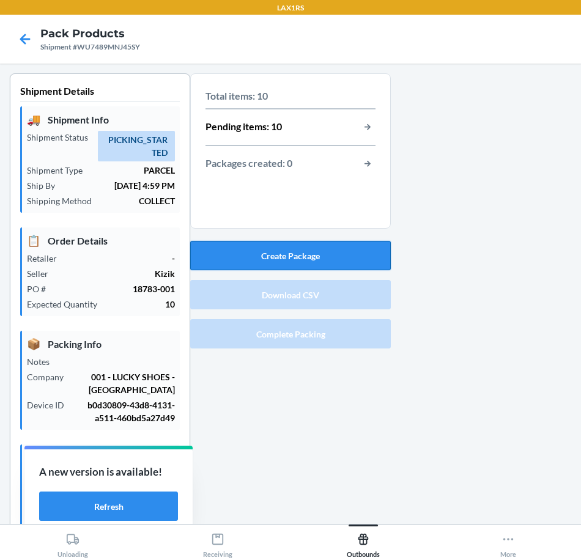
click at [272, 256] on button "Create Package" at bounding box center [290, 255] width 201 height 29
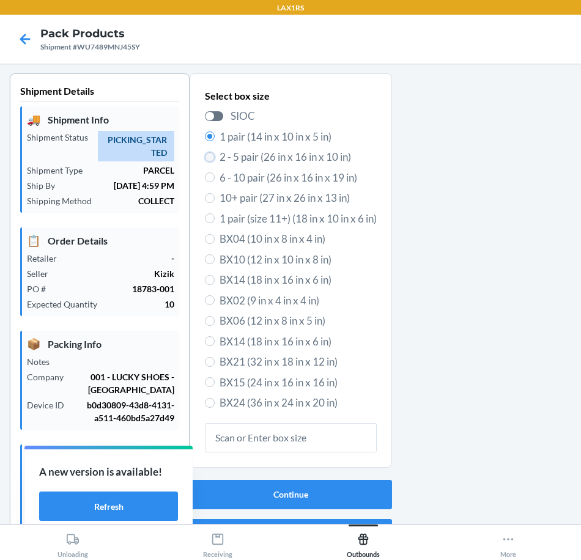
click at [205, 157] on input "2 - 5 pair (26 in x 16 in x 10 in)" at bounding box center [210, 157] width 10 height 10
radio input "true"
radio input "false"
click at [337, 493] on button "Continue" at bounding box center [291, 494] width 202 height 29
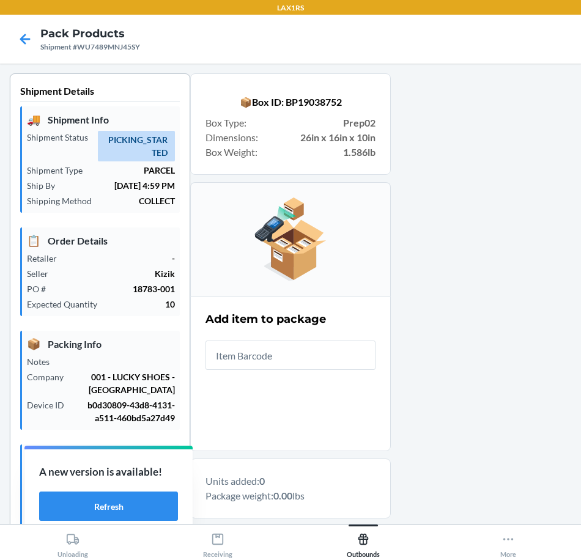
click at [338, 362] on input "text" at bounding box center [291, 355] width 170 height 29
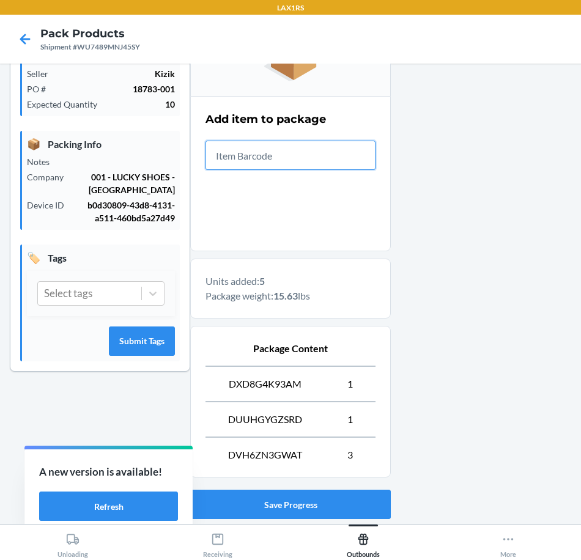
scroll to position [278, 0]
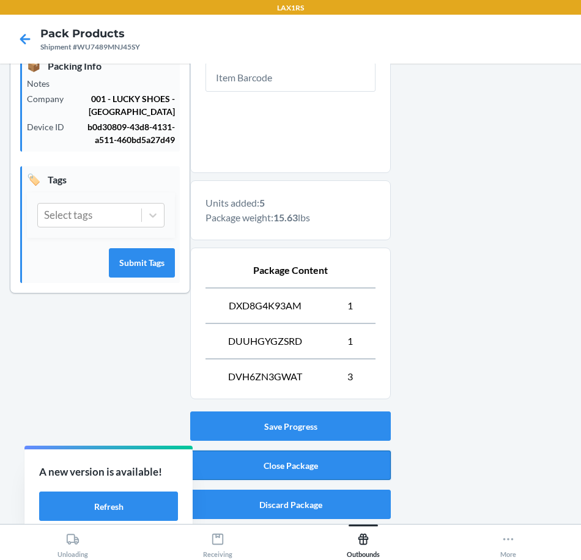
click at [360, 462] on button "Close Package" at bounding box center [290, 465] width 201 height 29
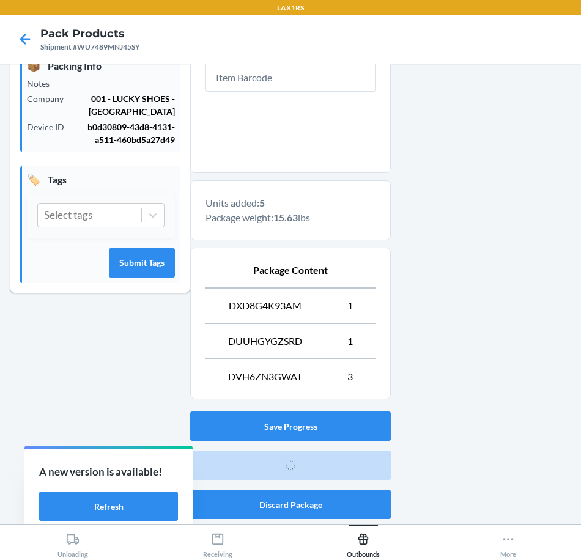
scroll to position [54, 0]
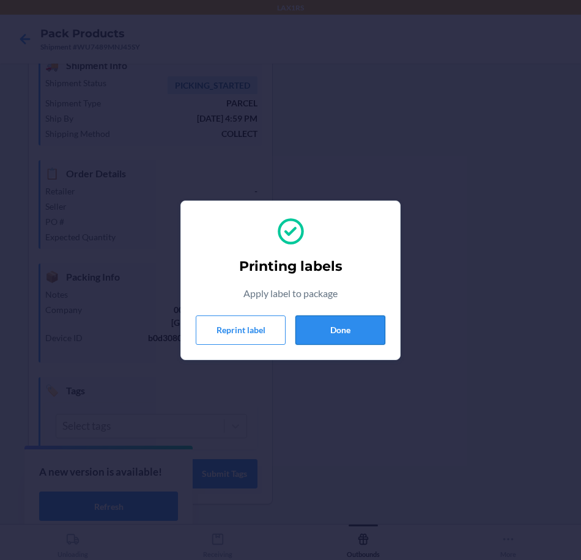
click at [376, 332] on button "Done" at bounding box center [340, 330] width 90 height 29
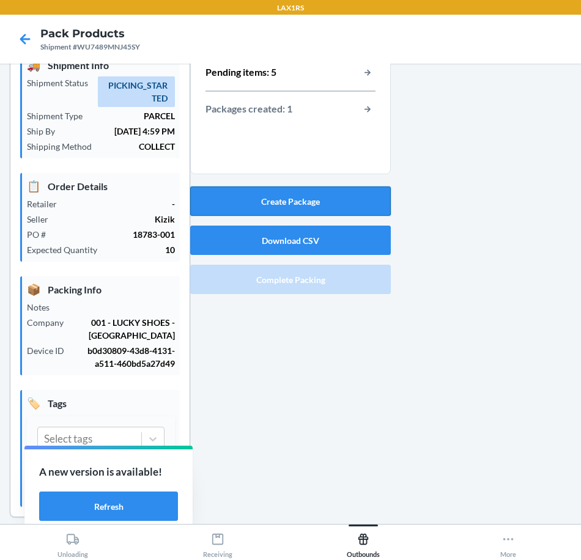
click at [347, 204] on button "Create Package" at bounding box center [290, 201] width 201 height 29
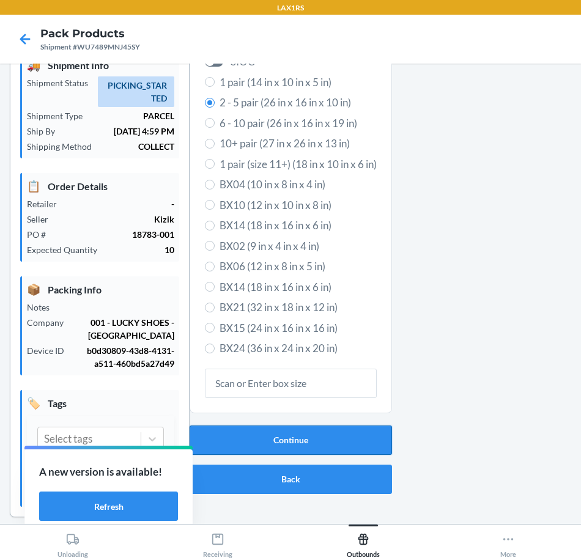
click at [367, 431] on button "Continue" at bounding box center [291, 440] width 202 height 29
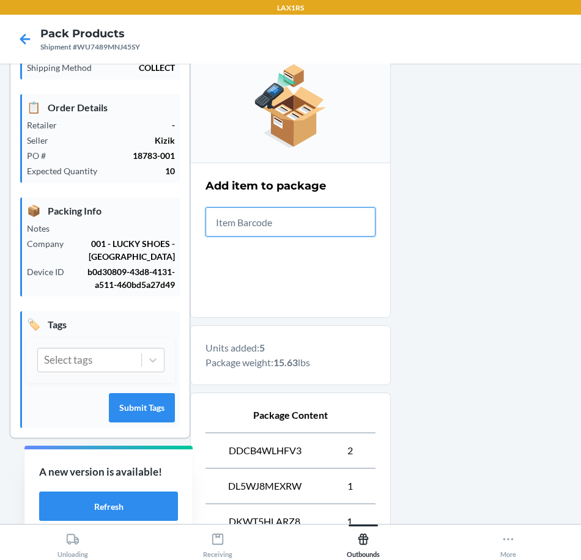
scroll to position [314, 0]
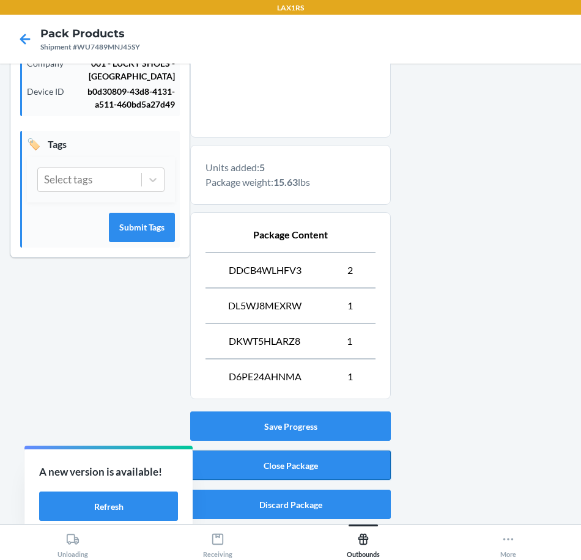
click at [353, 469] on button "Close Package" at bounding box center [290, 465] width 201 height 29
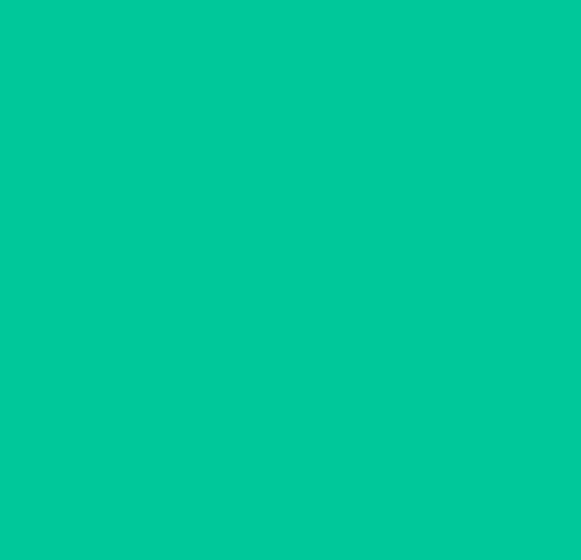
scroll to position [54, 0]
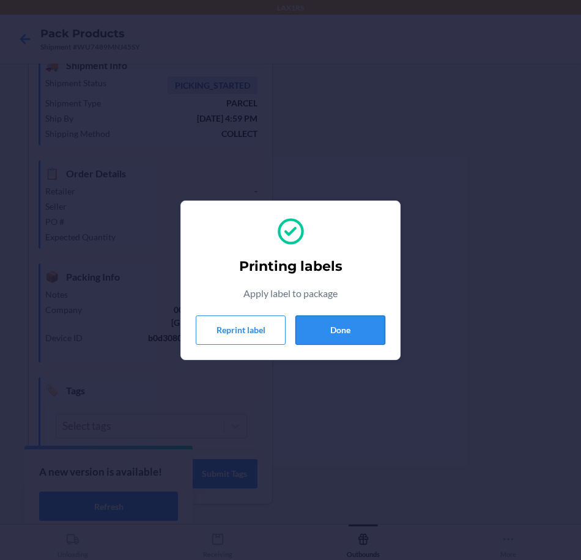
click at [344, 333] on button "Done" at bounding box center [340, 330] width 90 height 29
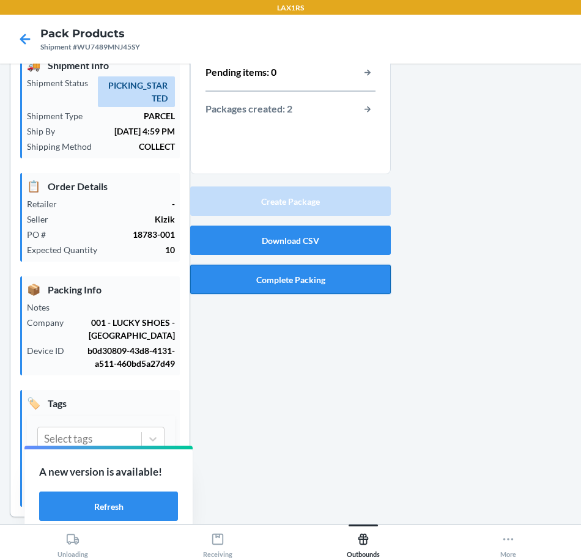
click at [322, 283] on button "Complete Packing" at bounding box center [290, 279] width 201 height 29
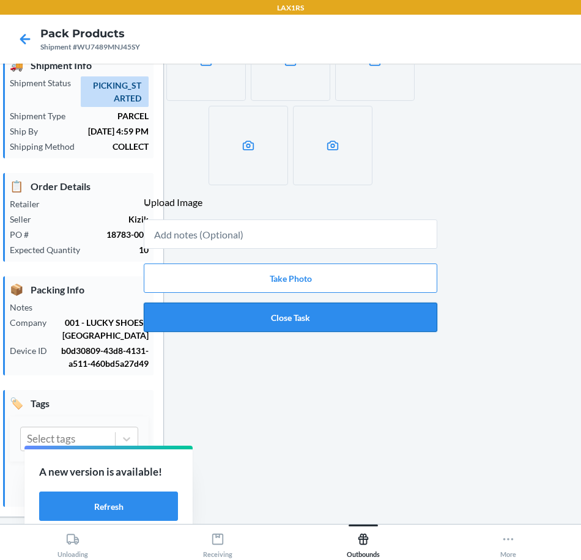
click at [387, 320] on button "Close Task" at bounding box center [291, 317] width 294 height 29
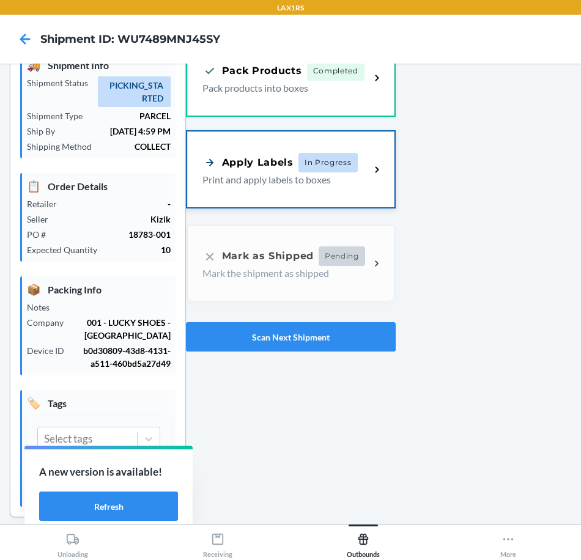
click at [327, 207] on div "Apply Labels In Progress Print and apply labels to boxes" at bounding box center [290, 170] width 207 height 76
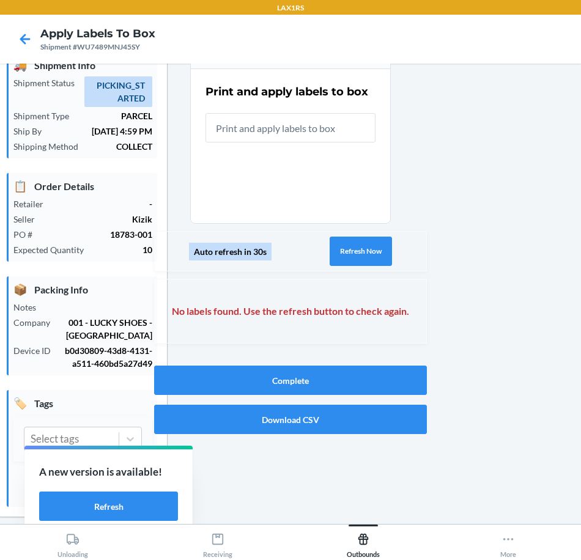
click at [376, 267] on div "Auto refresh in 30s Refresh Now" at bounding box center [290, 251] width 273 height 40
drag, startPoint x: 377, startPoint y: 259, endPoint x: 382, endPoint y: 251, distance: 9.0
click at [378, 259] on button "Refresh Now" at bounding box center [361, 251] width 62 height 29
click at [382, 251] on button "Refresh Now" at bounding box center [361, 251] width 62 height 29
click at [379, 251] on div "Auto refresh in 30s Refresh Now" at bounding box center [290, 251] width 273 height 40
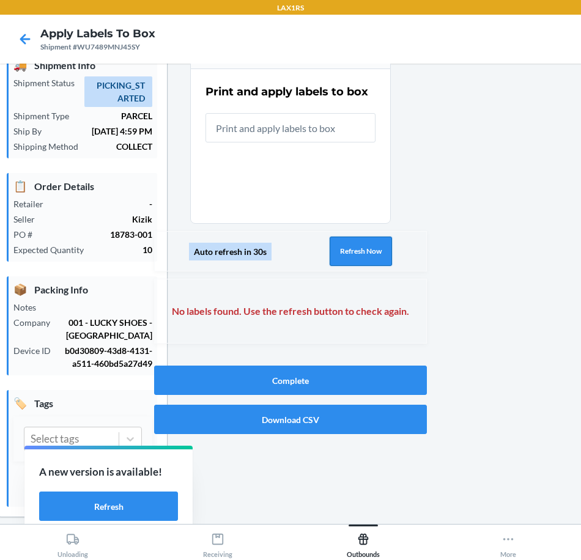
click at [338, 249] on button "Refresh Now" at bounding box center [361, 251] width 62 height 29
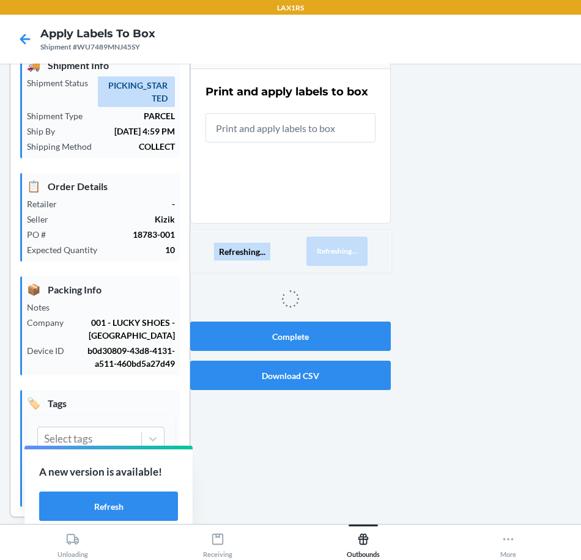
click at [343, 249] on button "Refreshing..." at bounding box center [336, 251] width 61 height 29
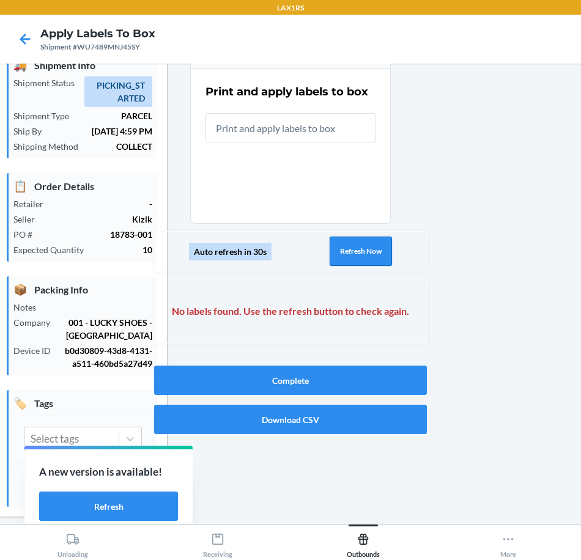
click at [363, 251] on button "Refresh Now" at bounding box center [361, 251] width 62 height 29
click at [364, 250] on button "Refresh Now" at bounding box center [361, 251] width 62 height 29
click at [354, 250] on button "Refresh Now" at bounding box center [361, 251] width 62 height 29
click at [357, 250] on button "Refresh Now" at bounding box center [361, 251] width 62 height 29
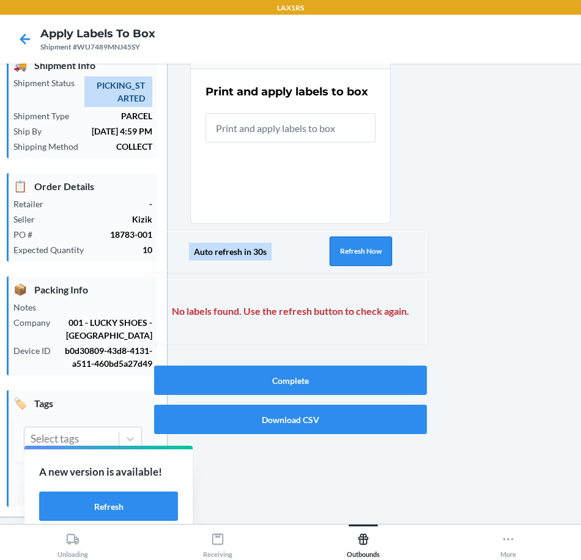
click at [357, 250] on button "Refresh Now" at bounding box center [361, 251] width 62 height 29
click at [357, 253] on button "Refresh Now" at bounding box center [361, 251] width 62 height 29
click at [358, 253] on button "Refresh Now" at bounding box center [361, 251] width 62 height 29
click at [360, 255] on button "Refresh Now" at bounding box center [361, 251] width 62 height 29
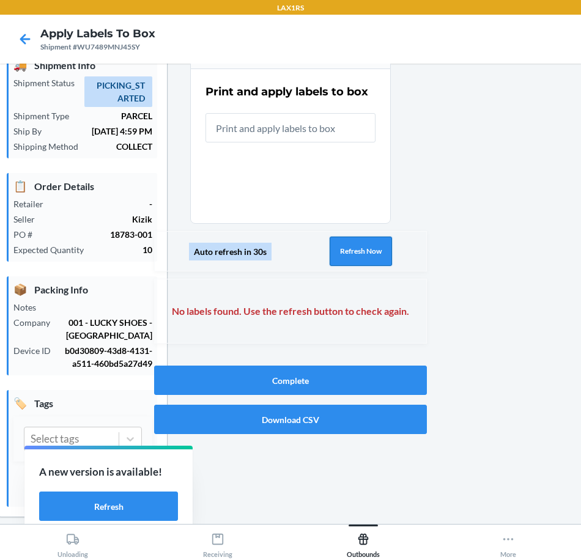
click at [354, 254] on button "Refresh Now" at bounding box center [361, 251] width 62 height 29
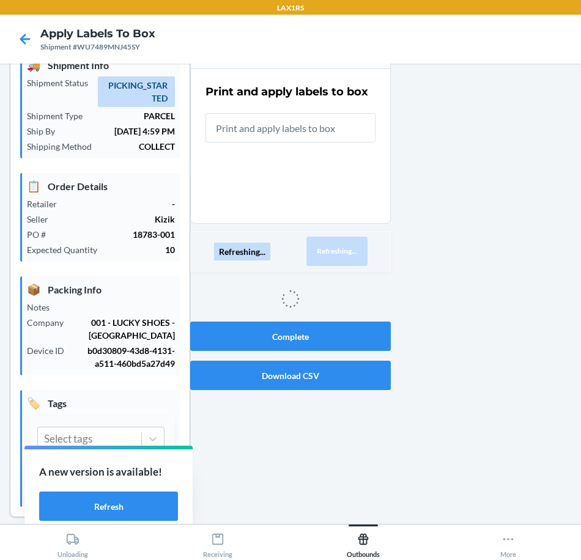
click at [354, 254] on button "Refreshing..." at bounding box center [336, 251] width 61 height 29
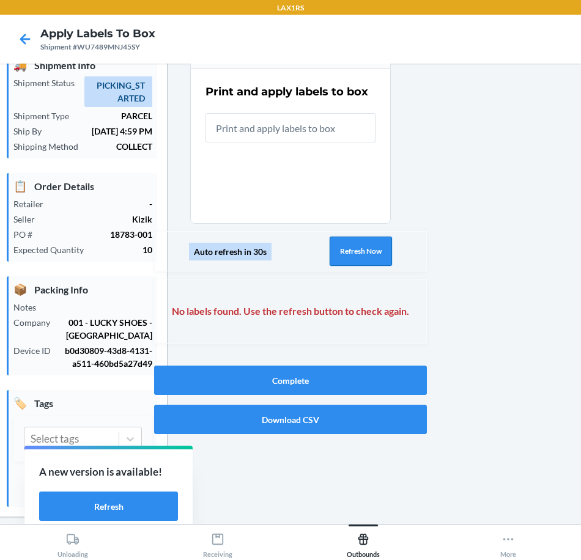
click at [354, 254] on button "Refresh Now" at bounding box center [361, 251] width 62 height 29
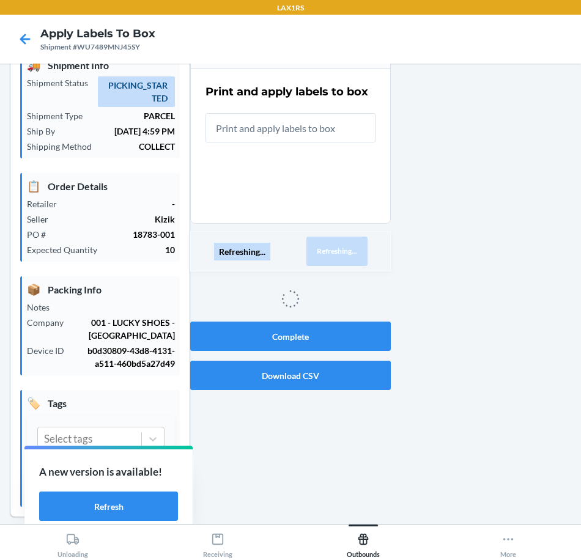
click at [354, 254] on button "Refreshing..." at bounding box center [336, 251] width 61 height 29
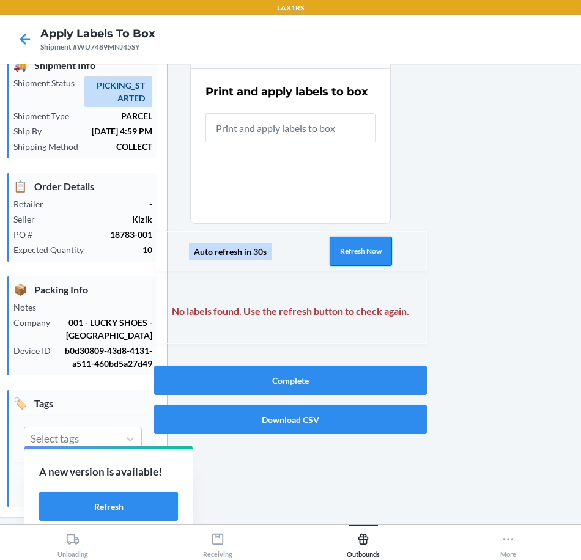
click at [354, 254] on button "Refresh Now" at bounding box center [361, 251] width 62 height 29
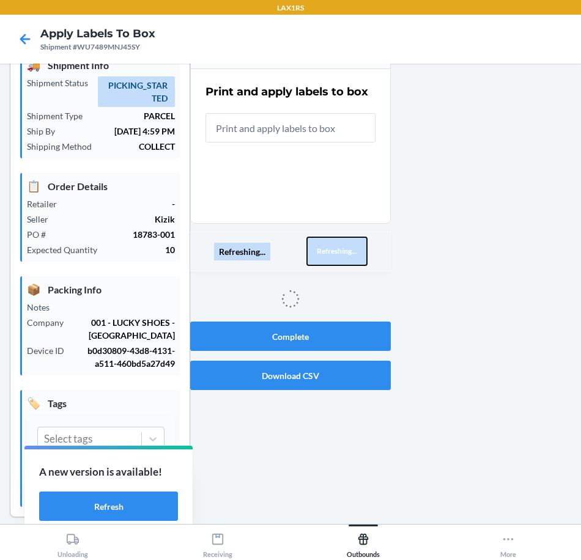
click at [354, 254] on button "Refreshing..." at bounding box center [336, 251] width 61 height 29
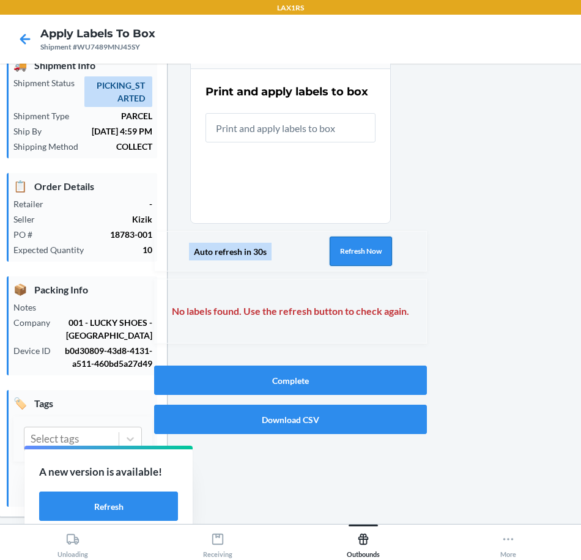
click at [354, 254] on button "Refresh Now" at bounding box center [361, 251] width 62 height 29
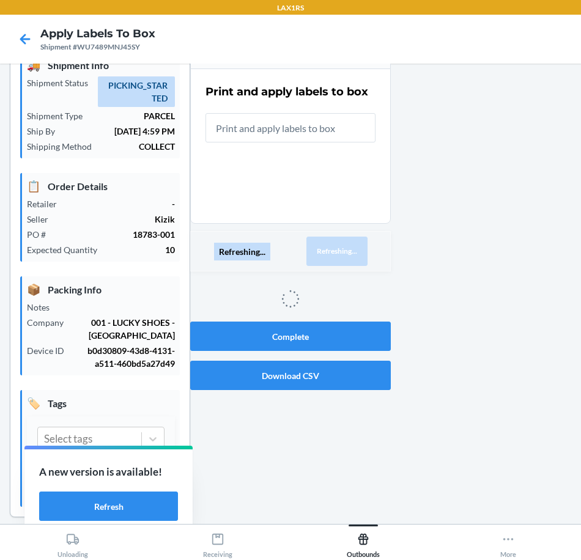
click at [354, 254] on button "Refreshing..." at bounding box center [336, 251] width 61 height 29
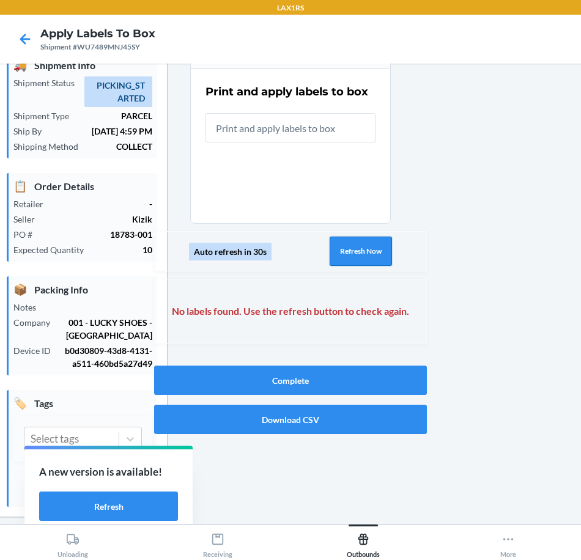
click at [370, 242] on button "Refresh Now" at bounding box center [361, 251] width 62 height 29
drag, startPoint x: 365, startPoint y: 246, endPoint x: 385, endPoint y: 245, distance: 20.8
click at [365, 247] on button "Refresh Now" at bounding box center [361, 251] width 62 height 29
click at [371, 249] on button "Refresh Now" at bounding box center [361, 251] width 62 height 29
click at [370, 250] on button "Refresh Now" at bounding box center [361, 251] width 62 height 29
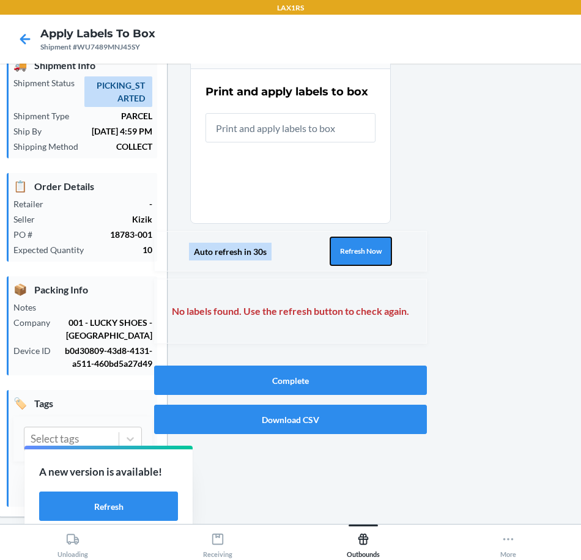
click at [370, 250] on button "Refresh Now" at bounding box center [361, 251] width 62 height 29
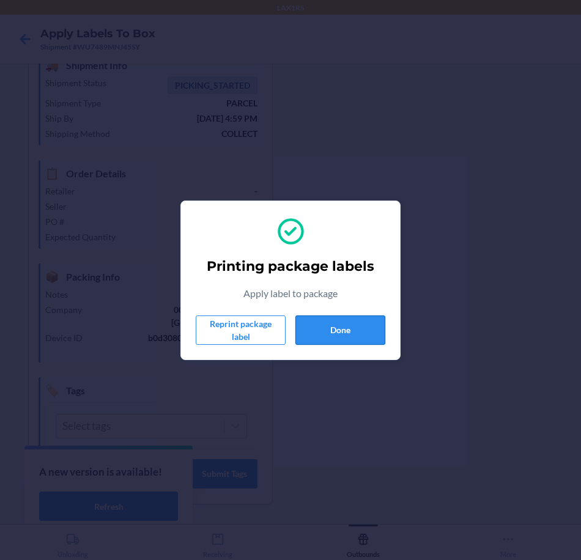
click at [366, 319] on button "Done" at bounding box center [340, 330] width 90 height 29
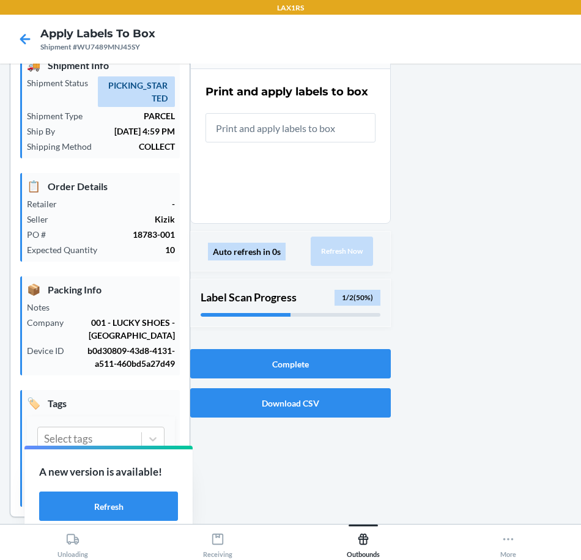
click at [342, 132] on input "text" at bounding box center [291, 127] width 170 height 29
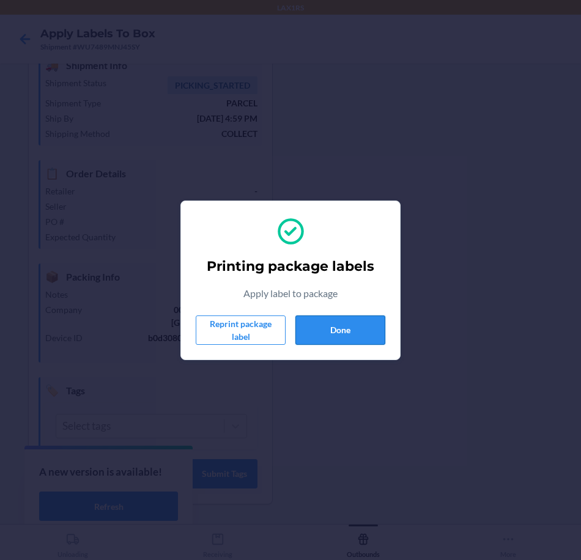
click at [316, 340] on button "Done" at bounding box center [340, 330] width 90 height 29
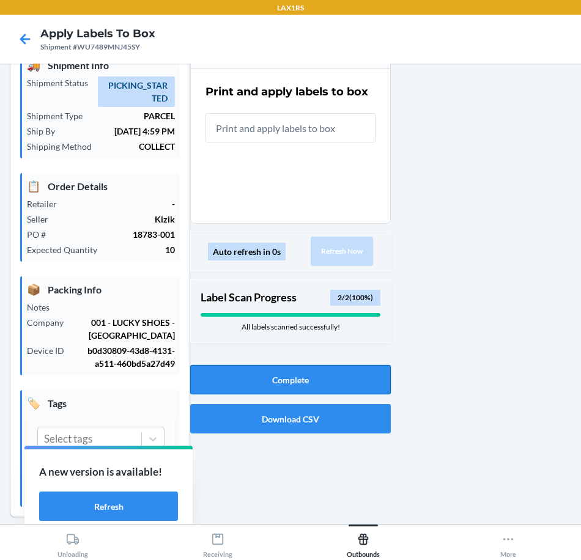
click at [346, 377] on button "Complete" at bounding box center [290, 379] width 201 height 29
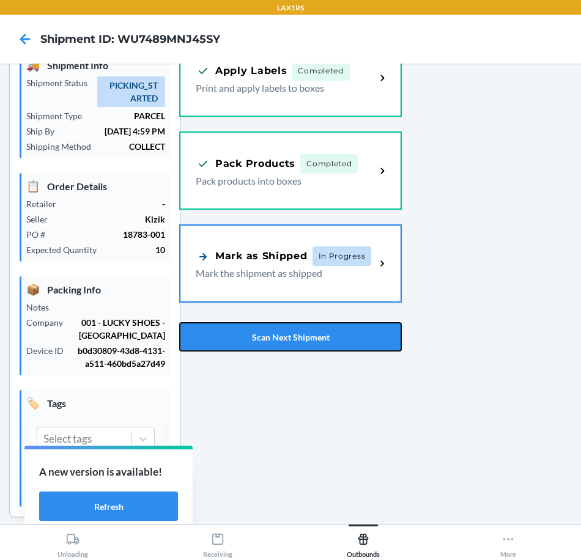
drag, startPoint x: 368, startPoint y: 338, endPoint x: 387, endPoint y: 335, distance: 19.7
click at [371, 337] on button "Scan Next Shipment" at bounding box center [290, 336] width 223 height 29
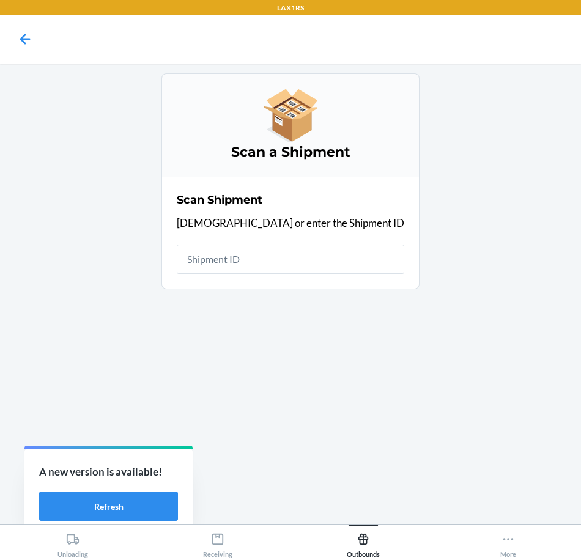
click at [300, 262] on input "text" at bounding box center [291, 259] width 228 height 29
